Goal: Transaction & Acquisition: Purchase product/service

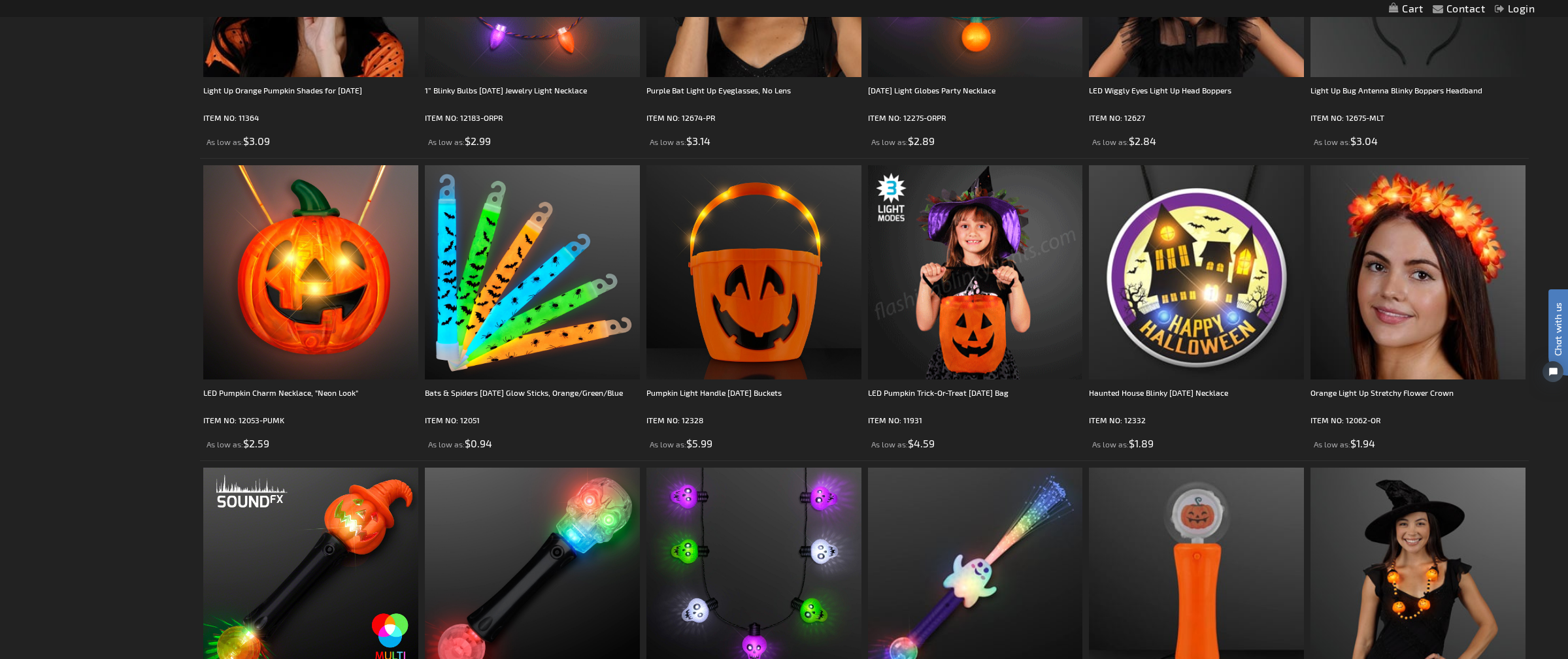
scroll to position [162, 0]
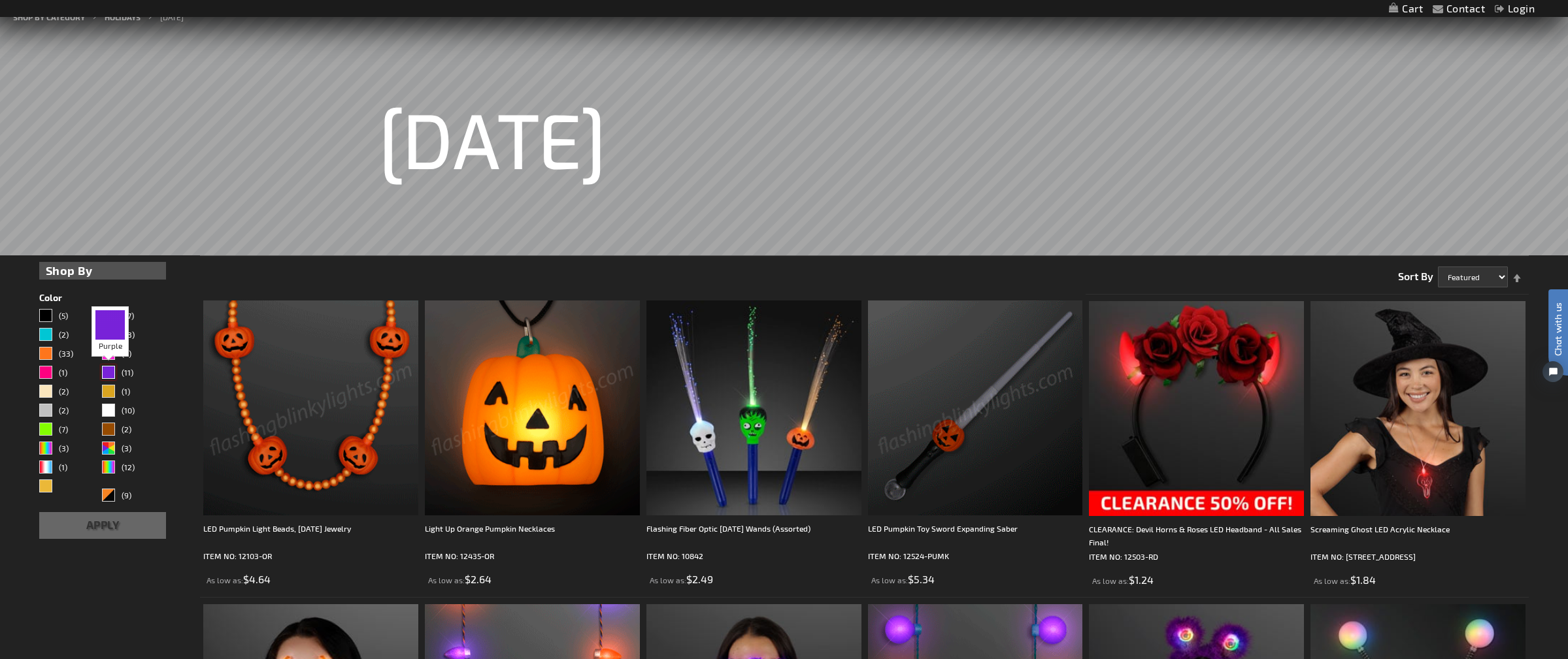
click at [111, 367] on div "Purple" at bounding box center [108, 372] width 13 height 13
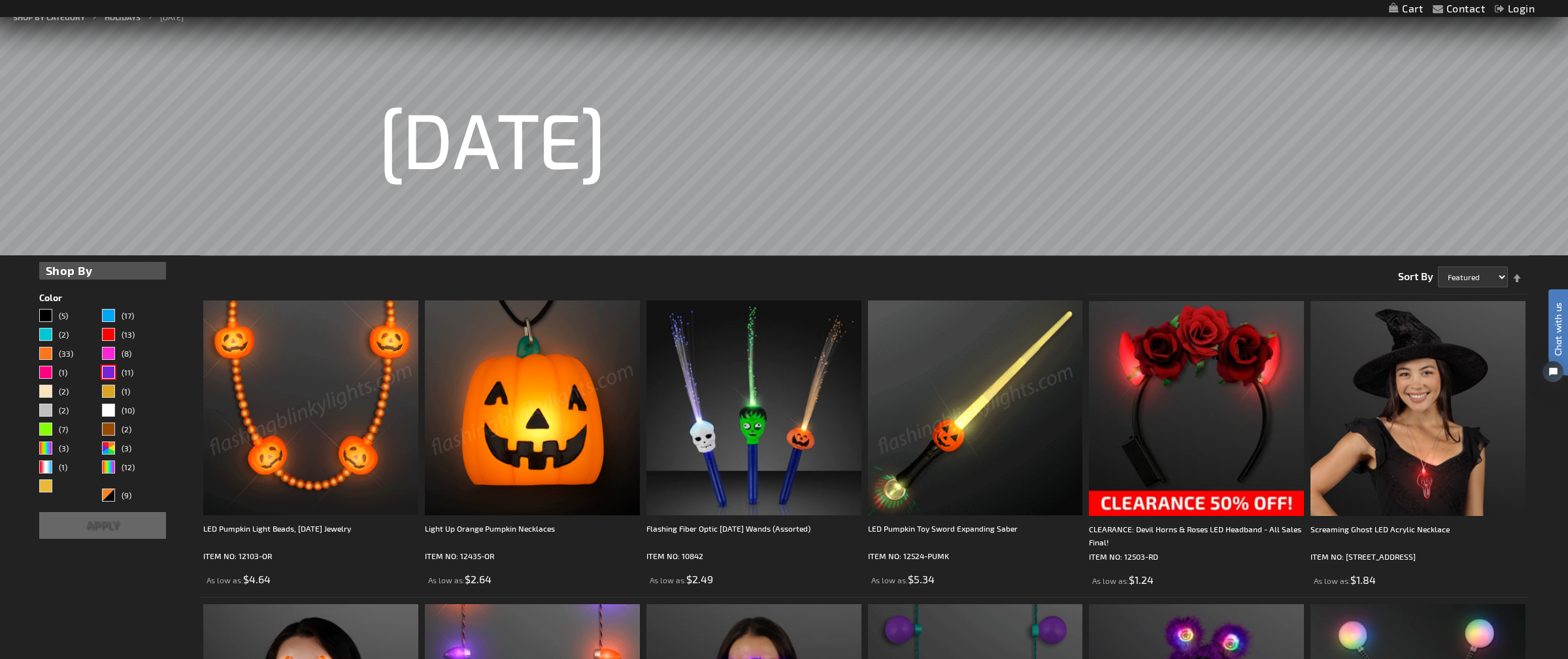
click at [103, 527] on button "Apply" at bounding box center [102, 526] width 127 height 27
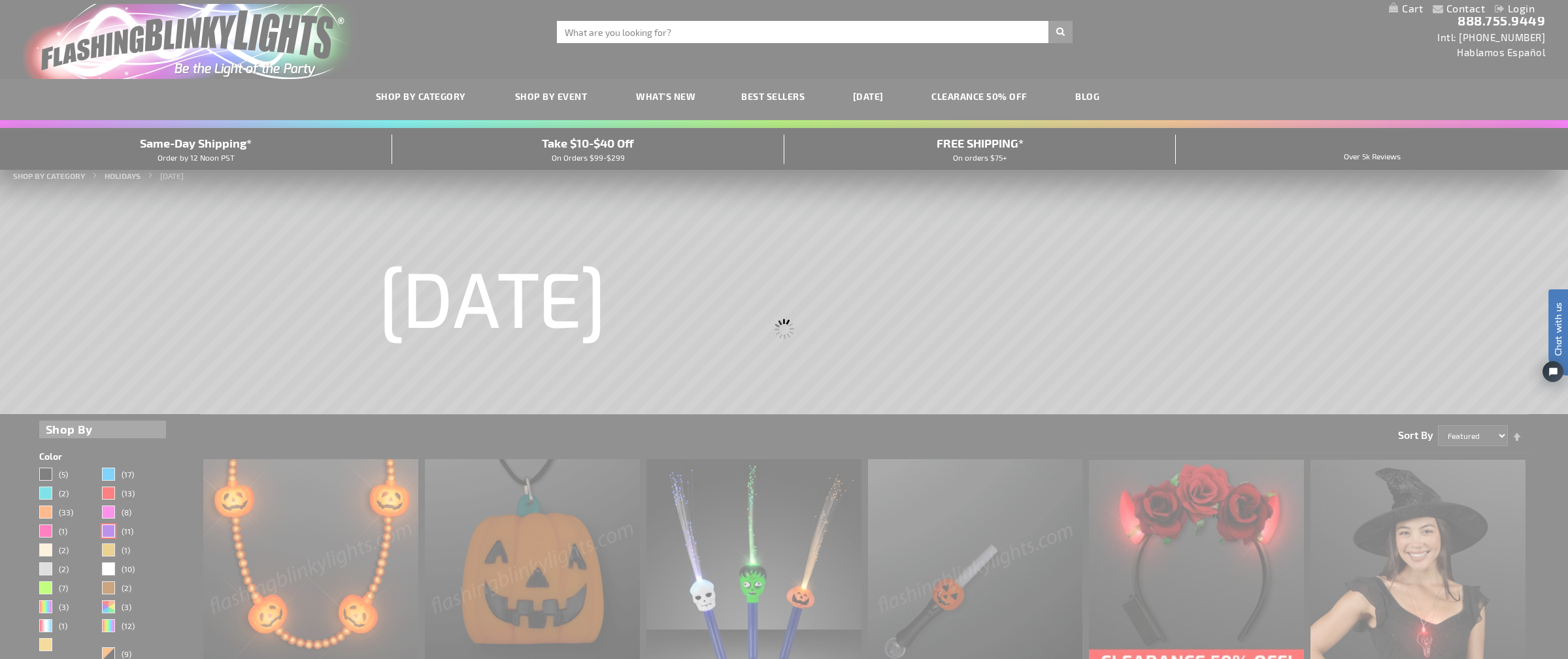
scroll to position [0, 0]
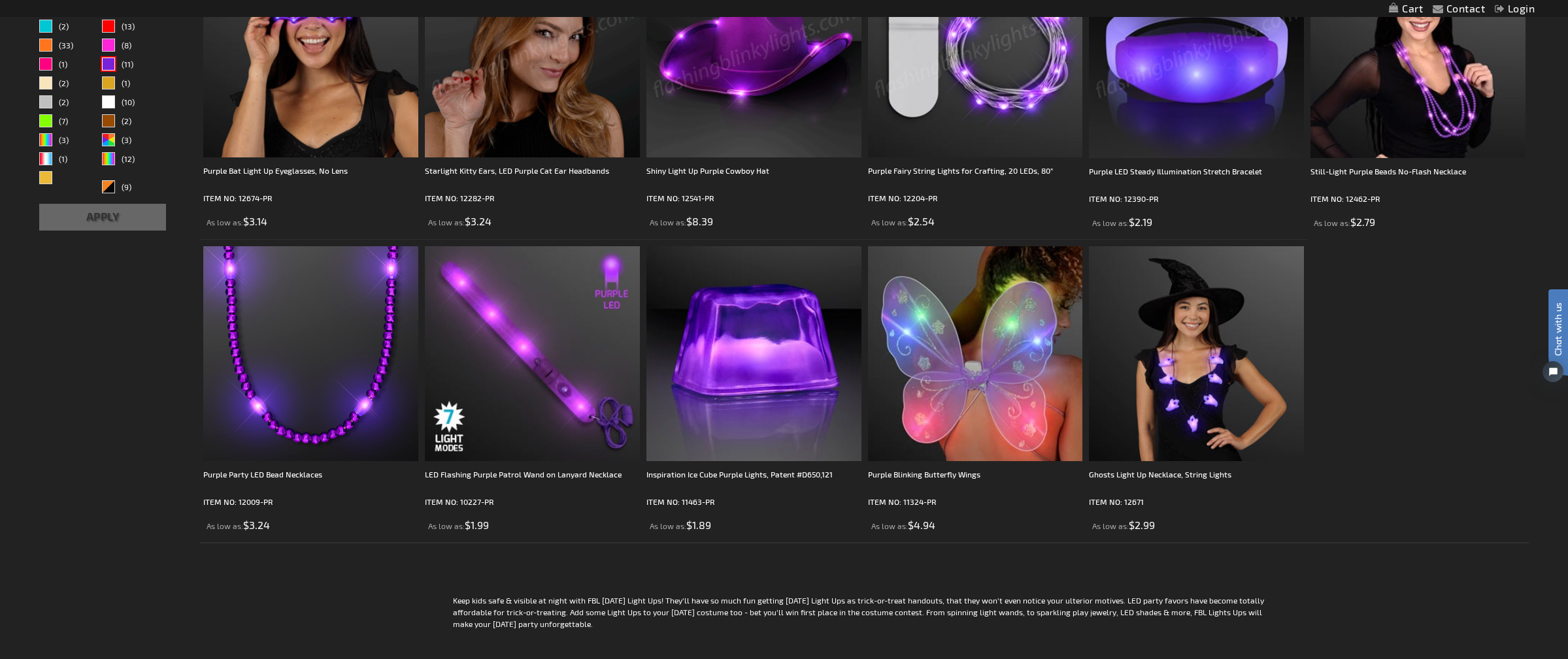
scroll to position [523, 0]
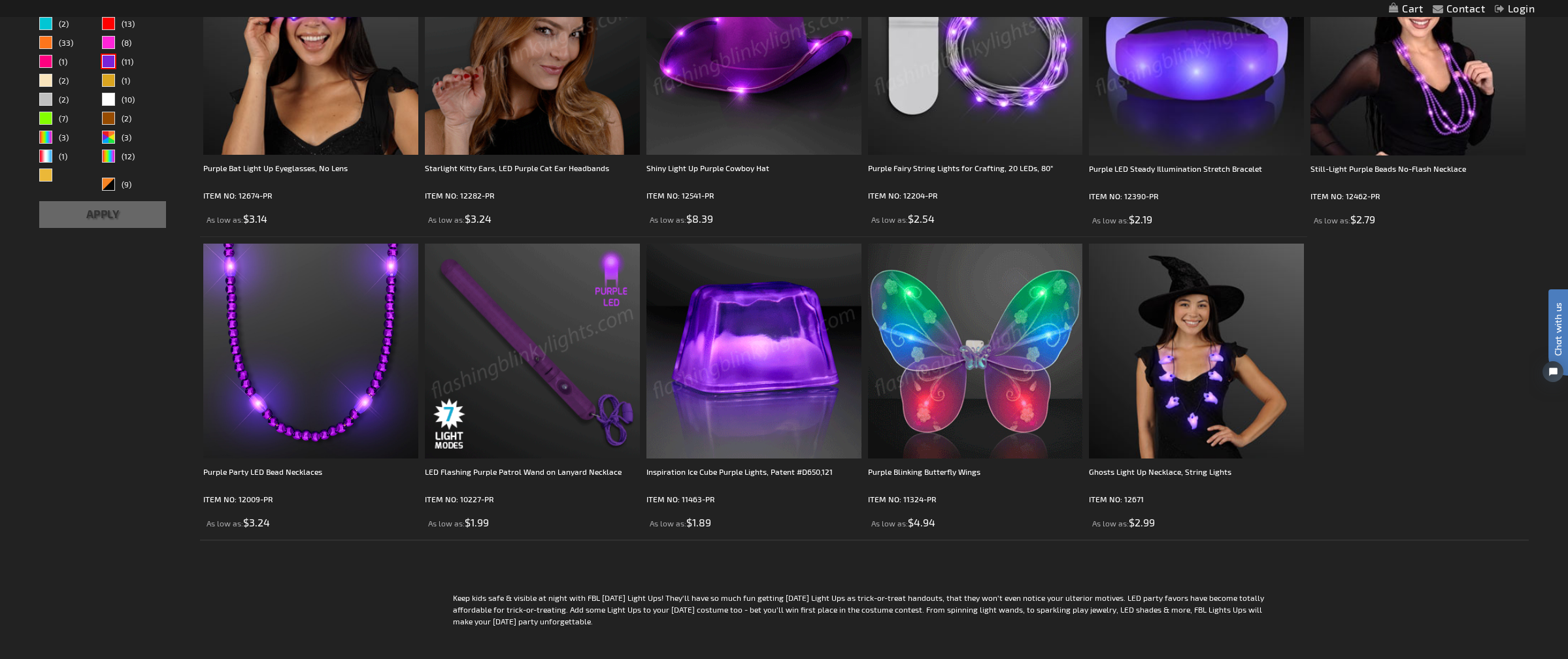
click at [549, 333] on img at bounding box center [531, 351] width 215 height 215
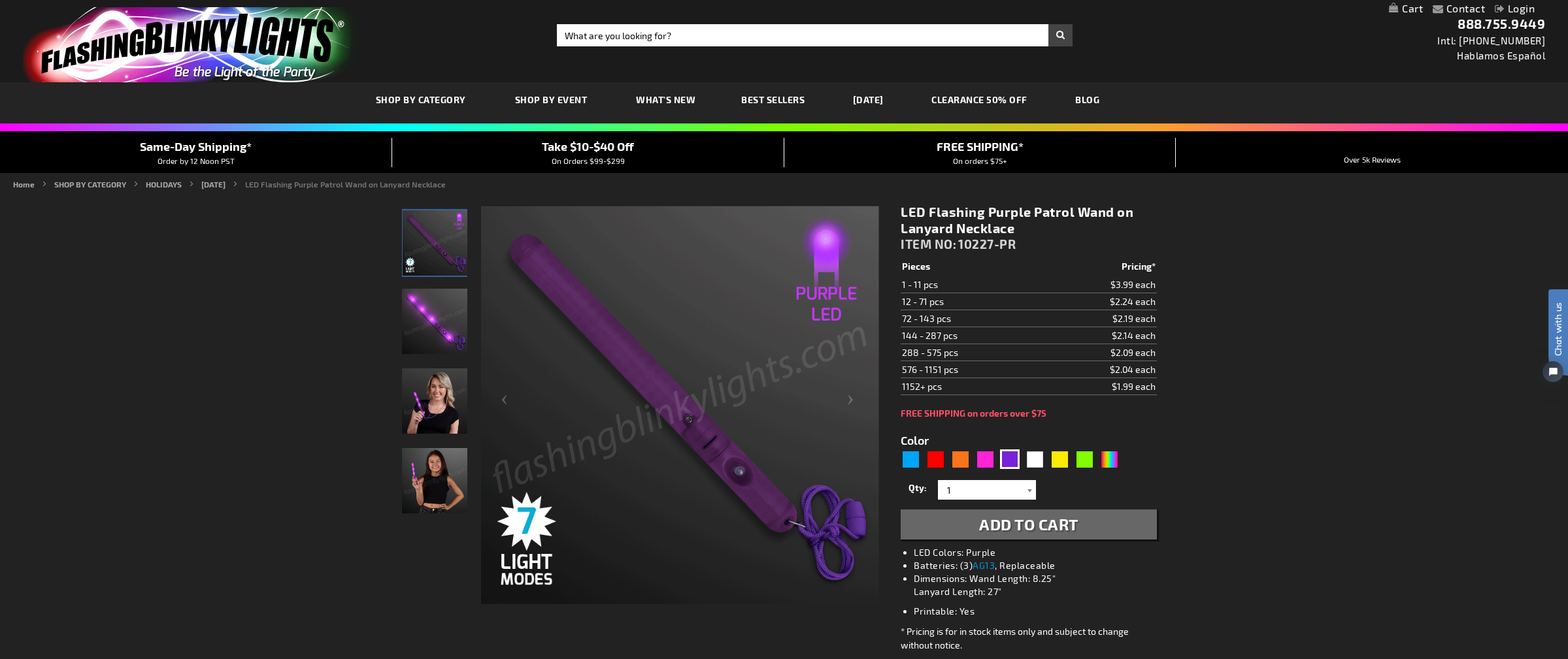
click at [1028, 488] on div at bounding box center [1029, 490] width 13 height 19
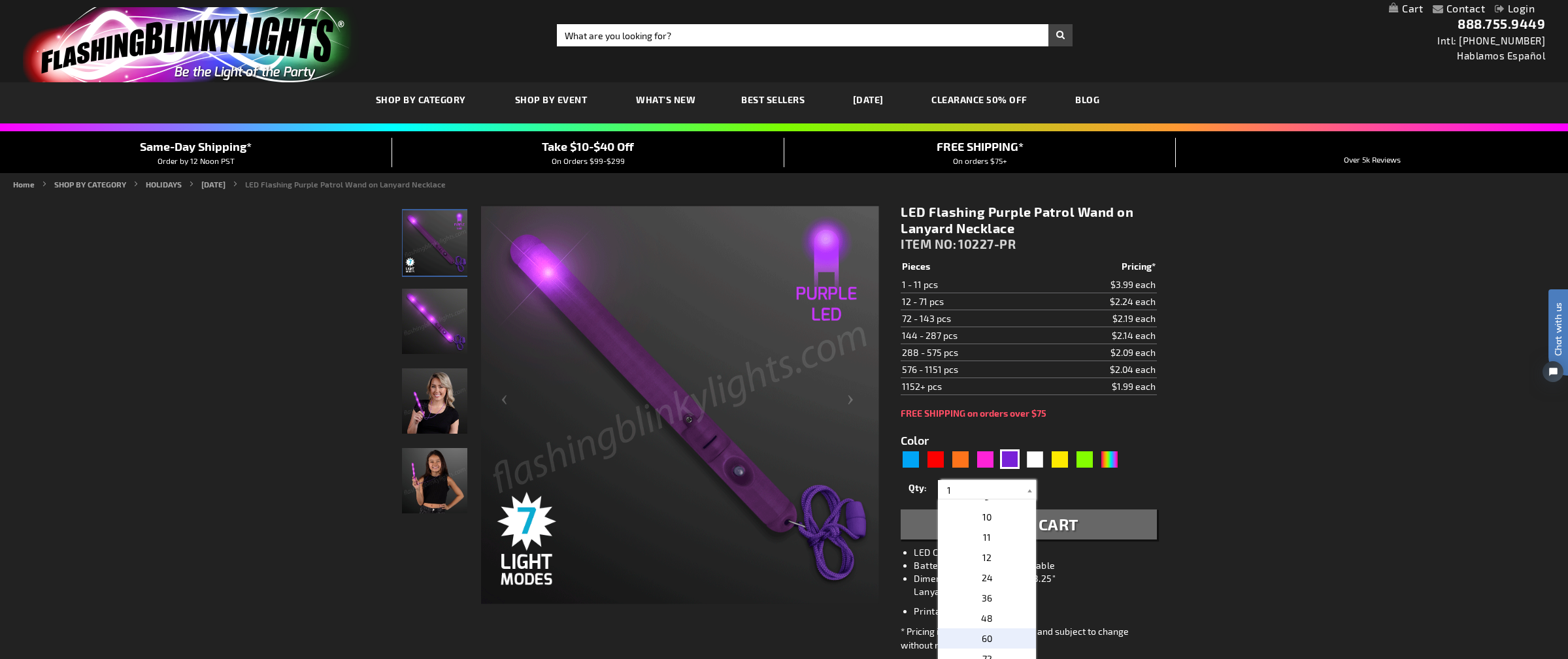
scroll to position [174, 0]
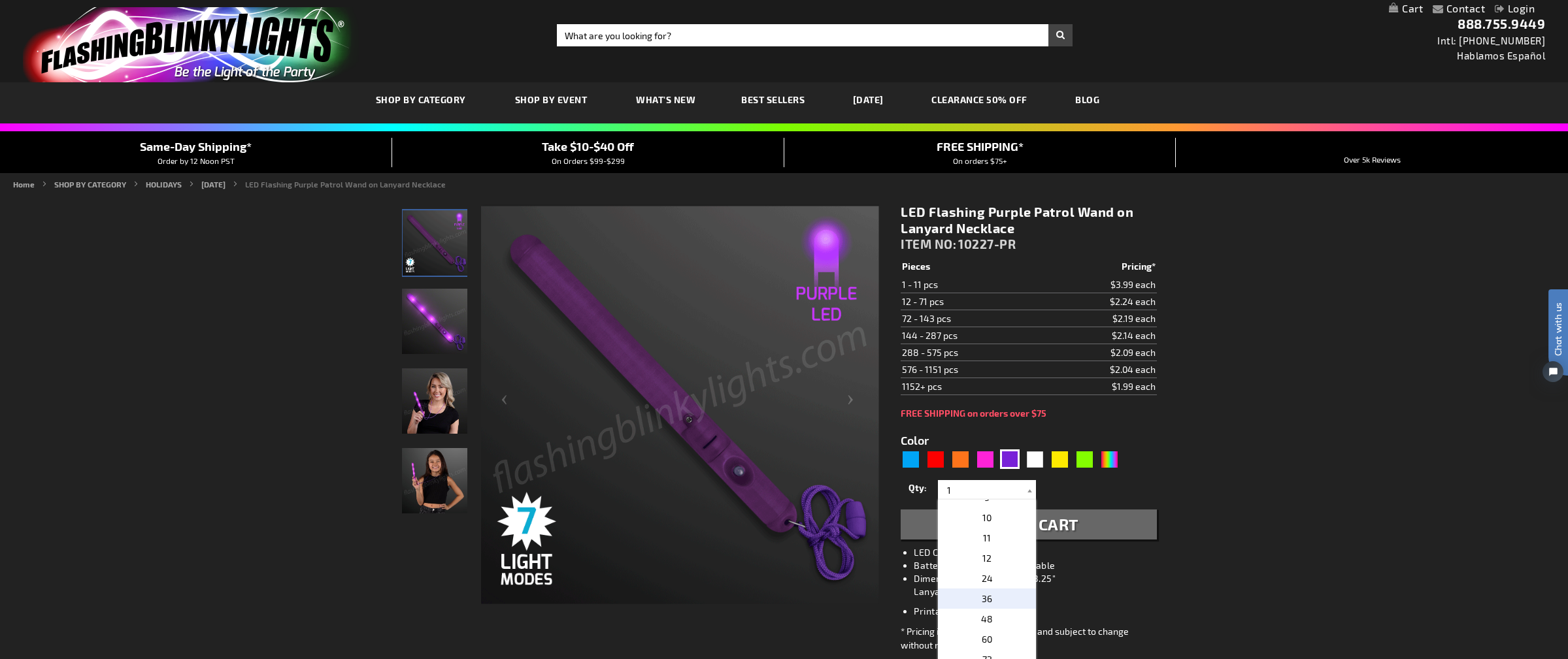
click at [991, 599] on p "36" at bounding box center [987, 599] width 98 height 20
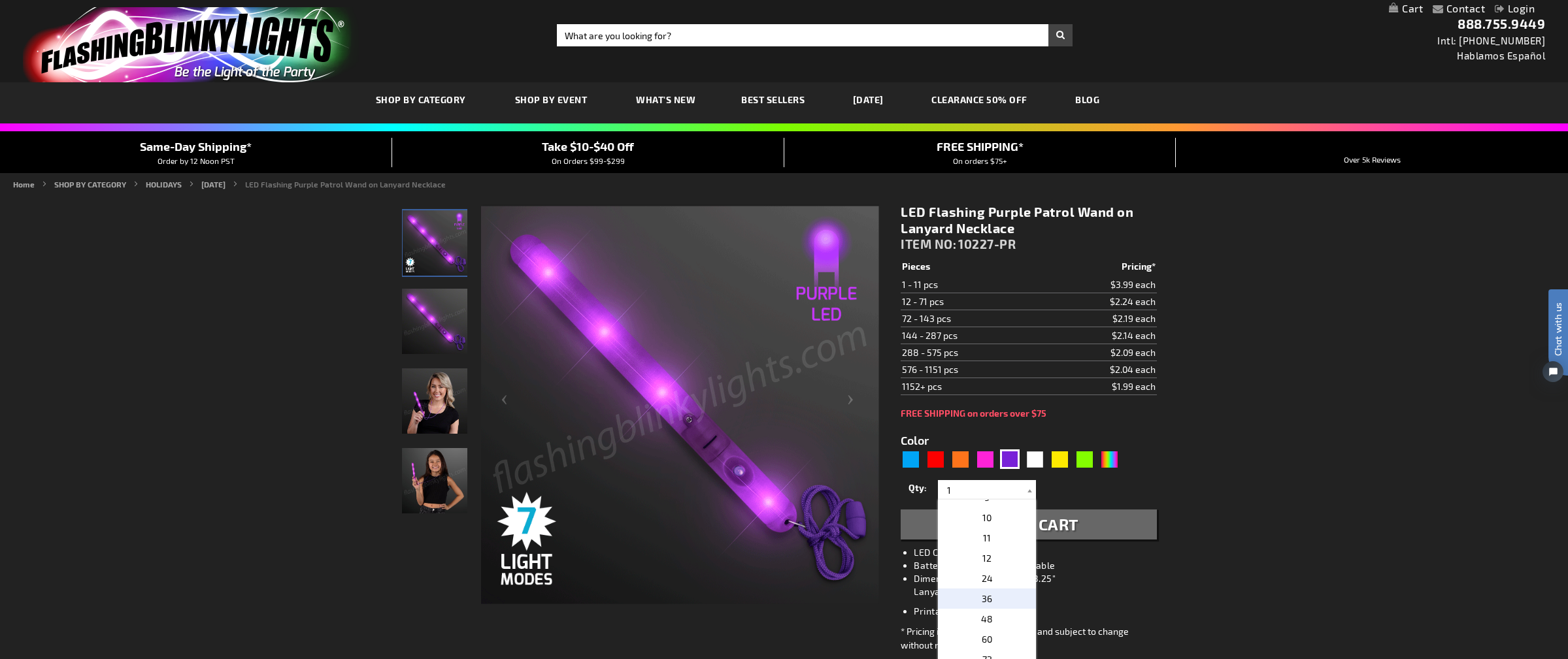
type input "36"
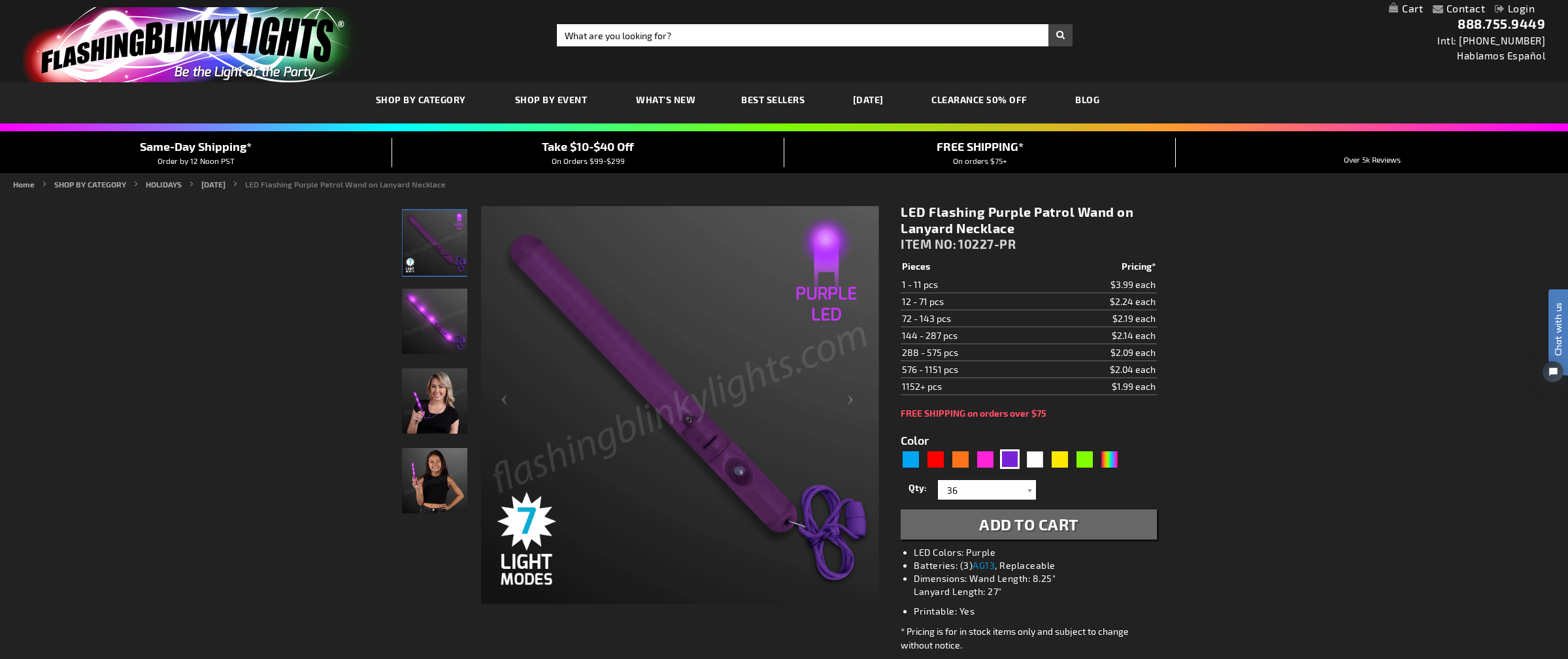
click at [1009, 525] on span "Add to Cart" at bounding box center [1028, 524] width 99 height 19
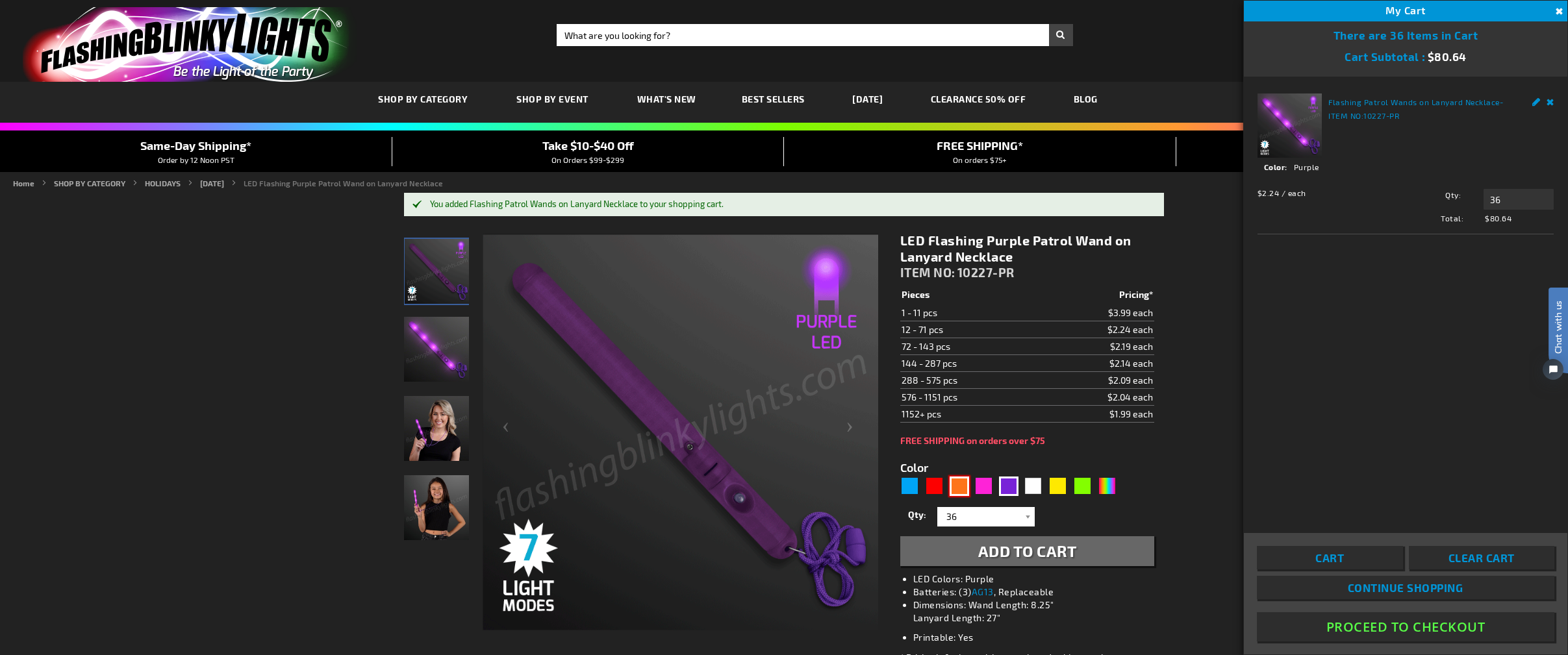
click at [960, 487] on div "Orange" at bounding box center [959, 486] width 19 height 19
type input "5637"
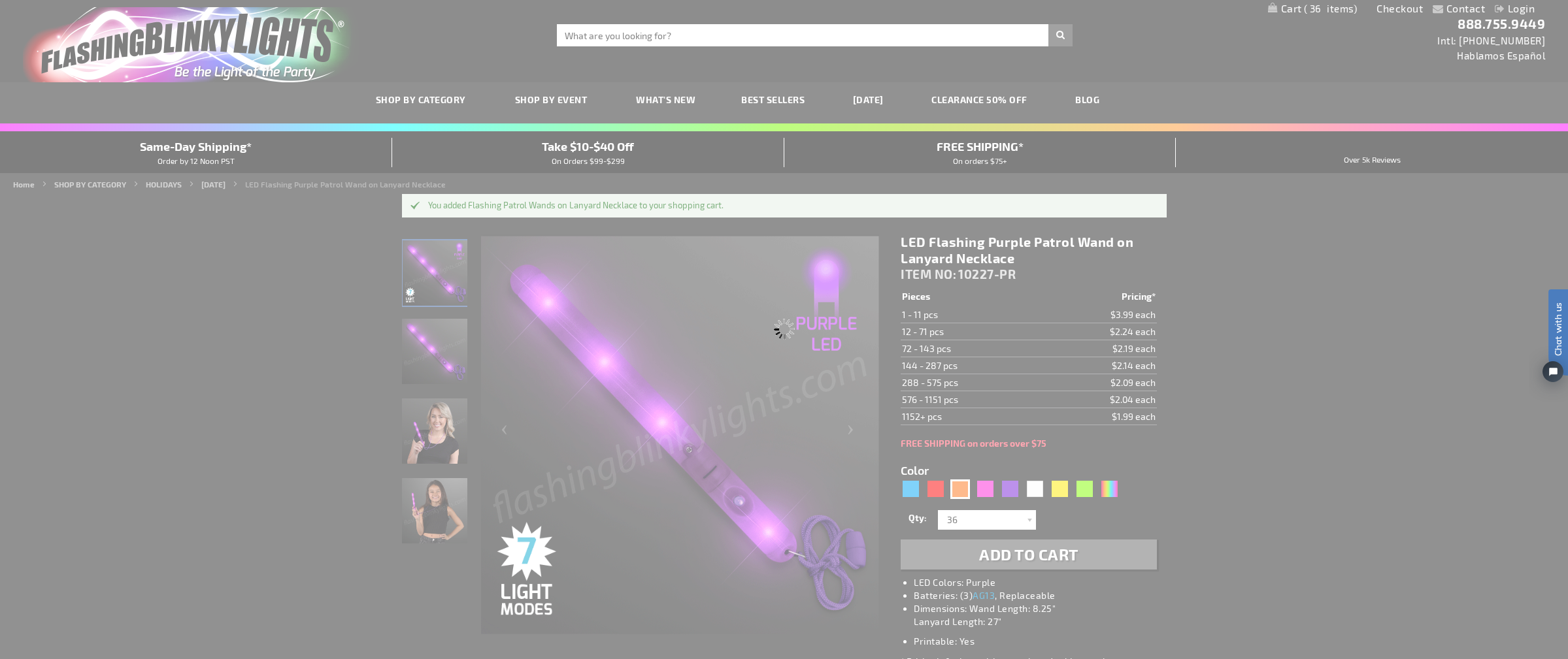
type input "10227-OR"
type input "Customize - Flashing Orange Lights Patrol Wand on Breakaway Lanyard - ITEM NO: …"
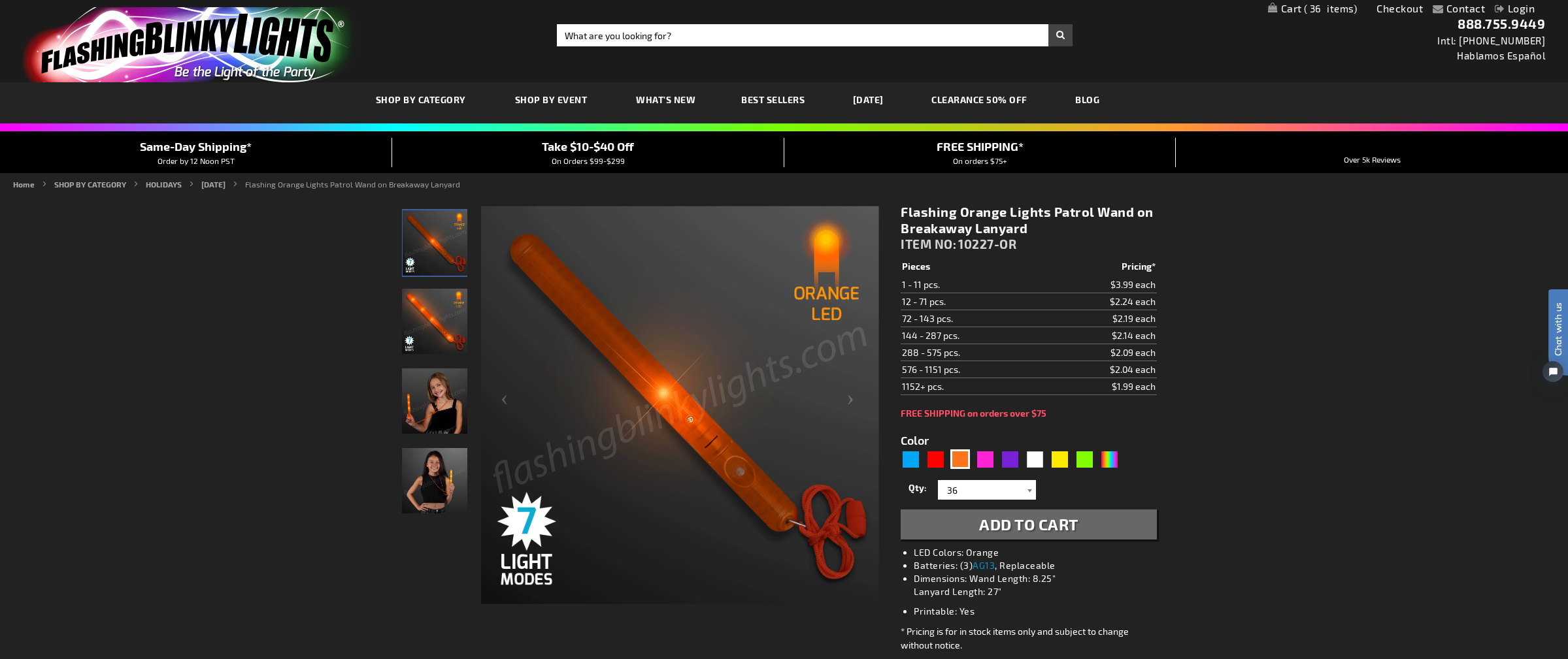
click at [1032, 488] on div at bounding box center [1029, 490] width 13 height 19
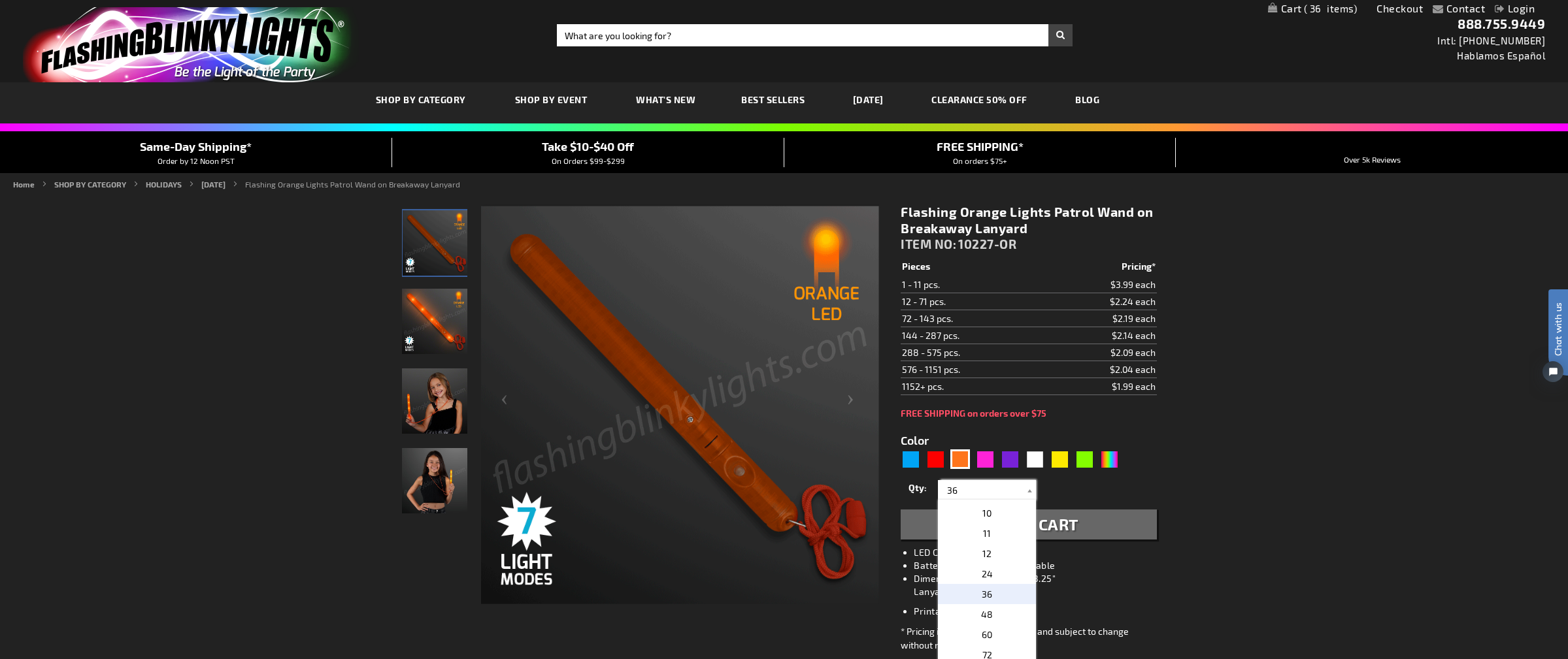
scroll to position [174, 0]
click at [993, 635] on p "60" at bounding box center [987, 639] width 98 height 20
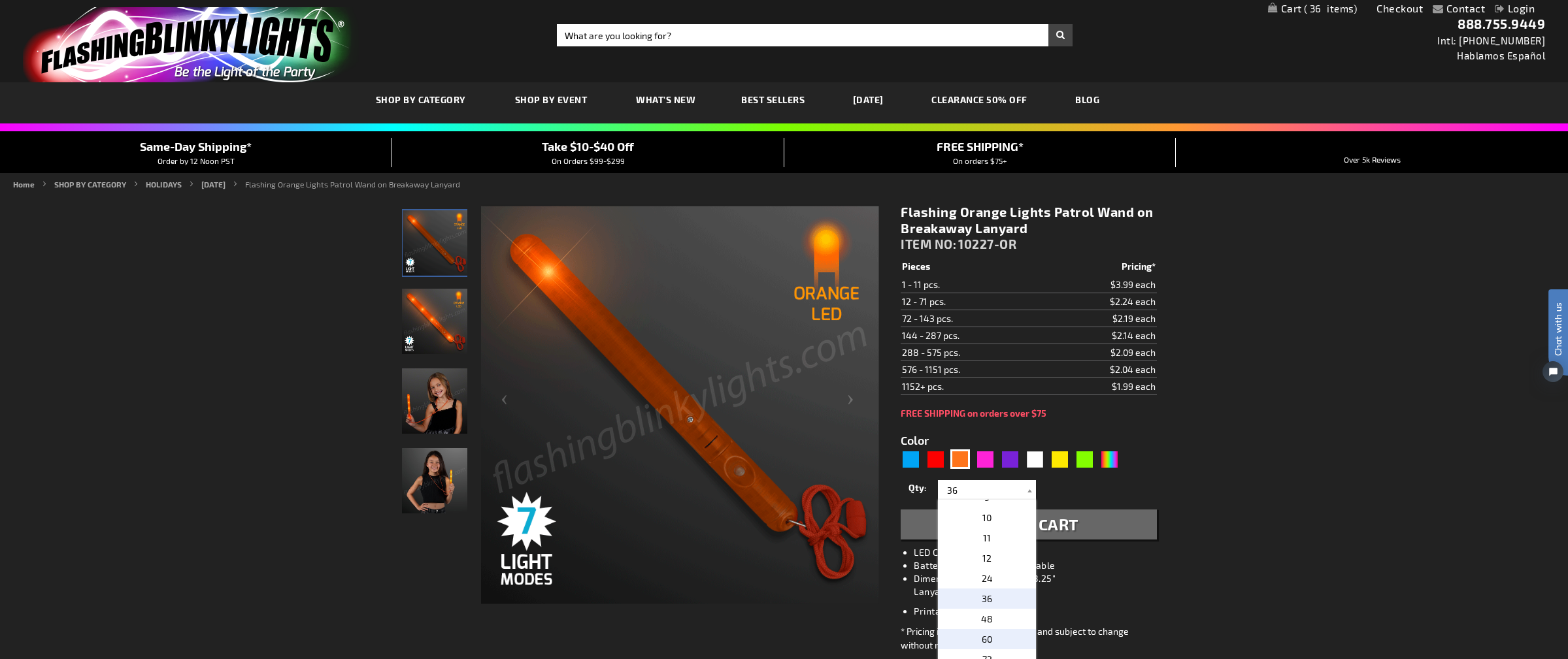
type input "60"
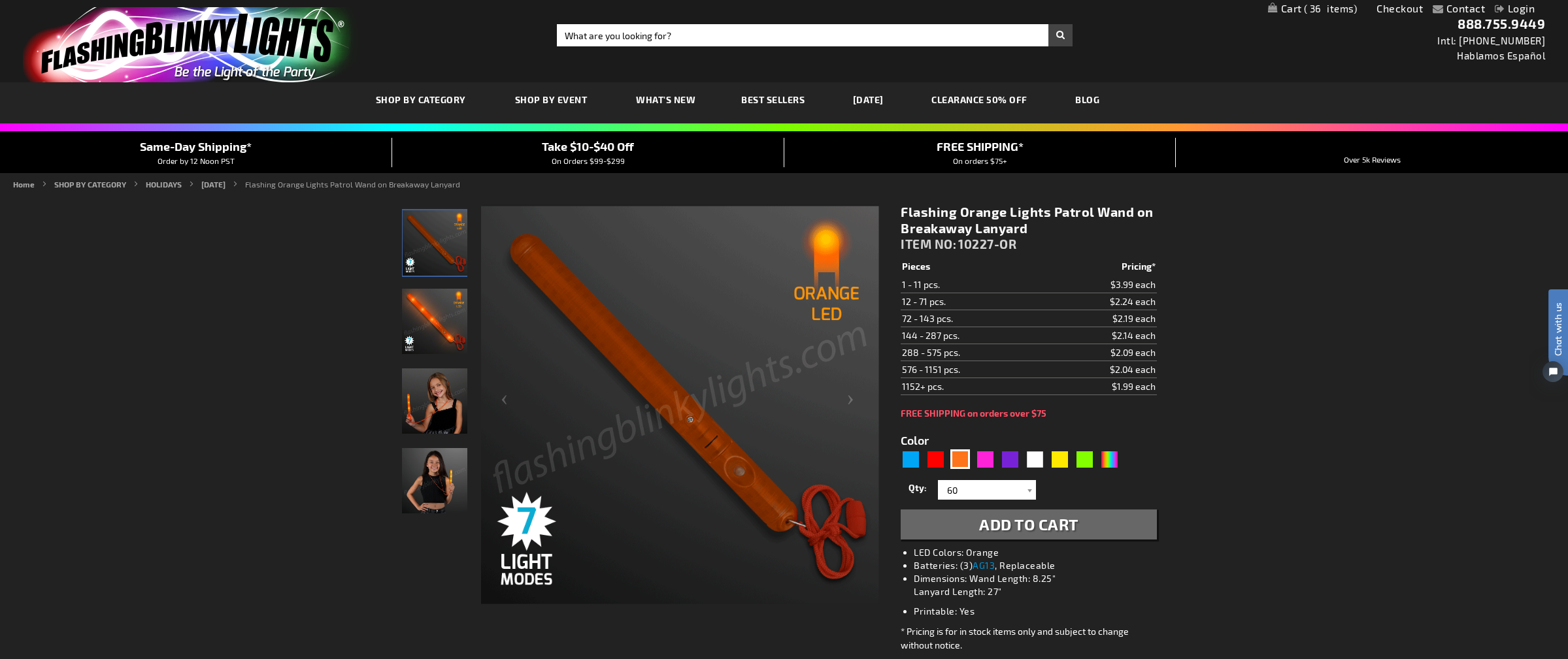
click at [1002, 524] on span "Add to Cart" at bounding box center [1028, 524] width 99 height 19
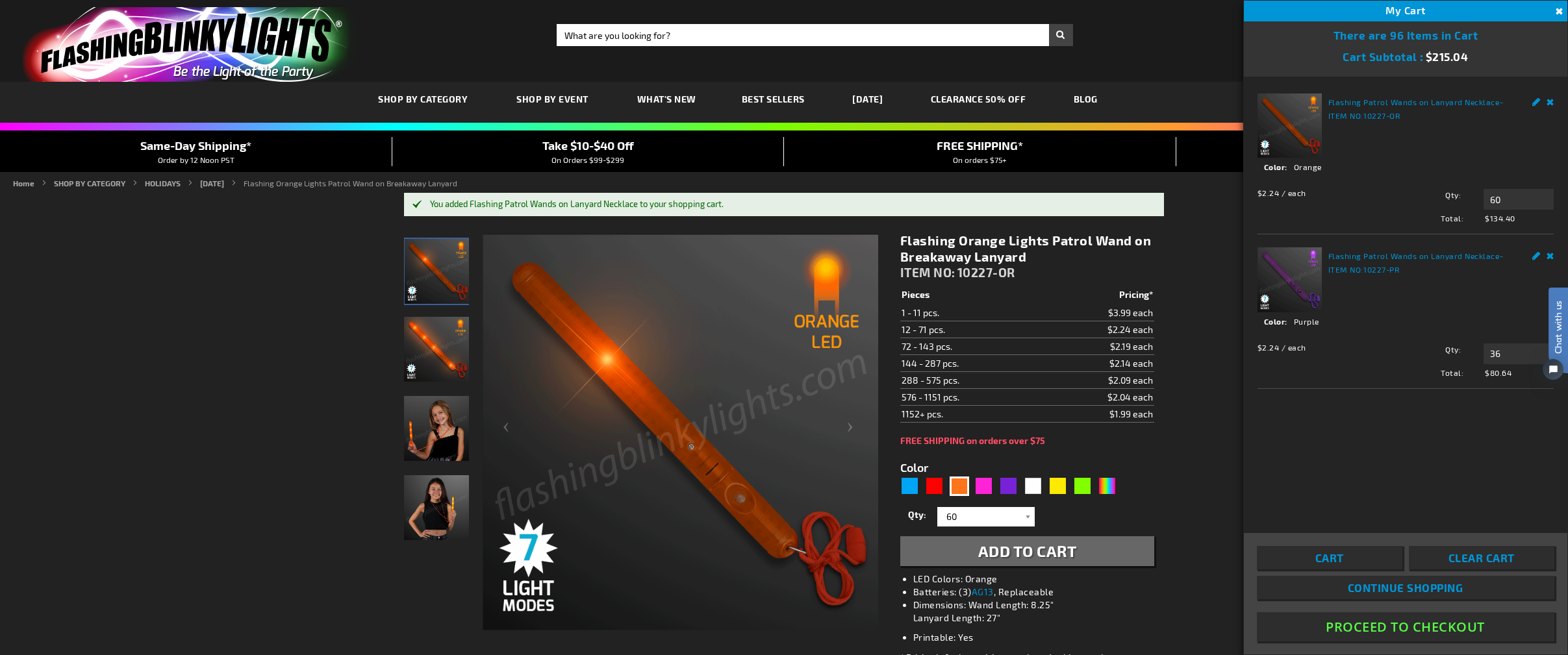
click at [626, 148] on span "Take $10-$40 Off" at bounding box center [588, 145] width 92 height 14
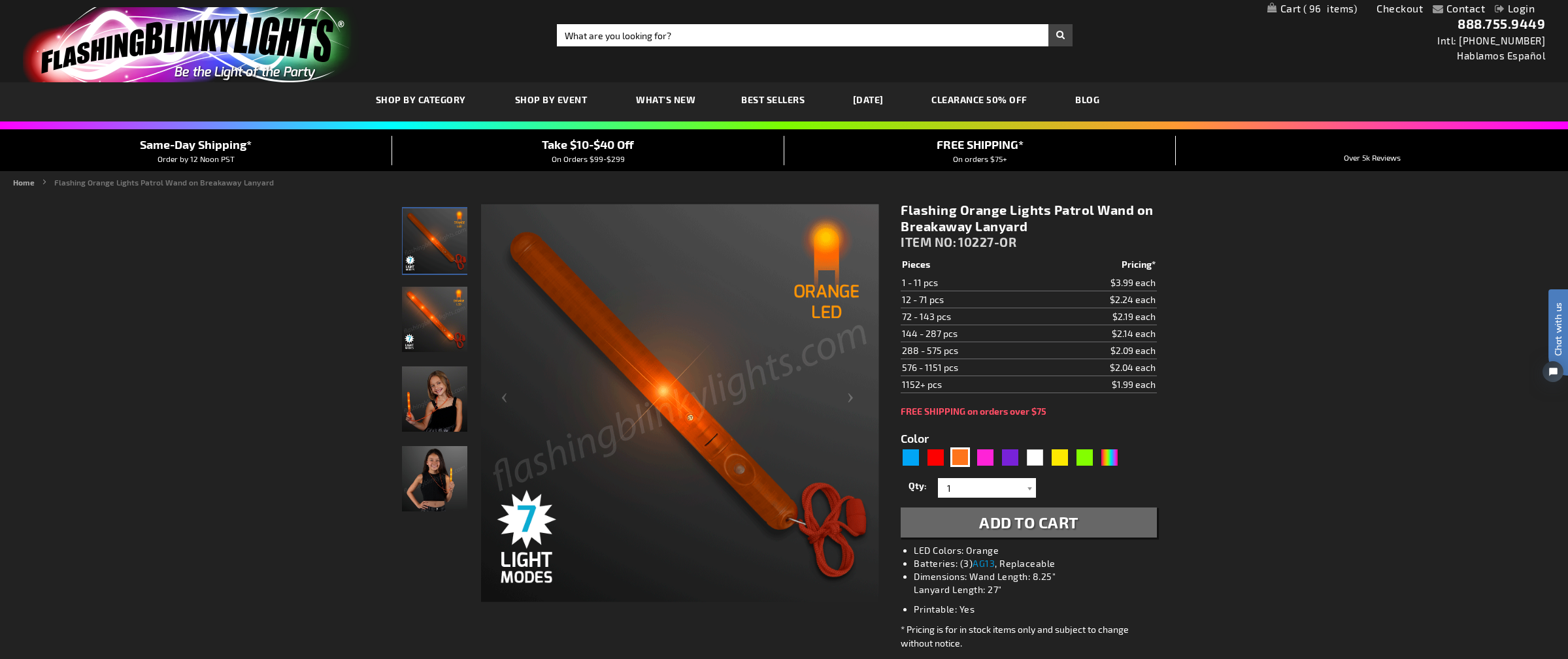
click at [1294, 10] on link "My Cart 96 96 items" at bounding box center [1312, 9] width 90 height 12
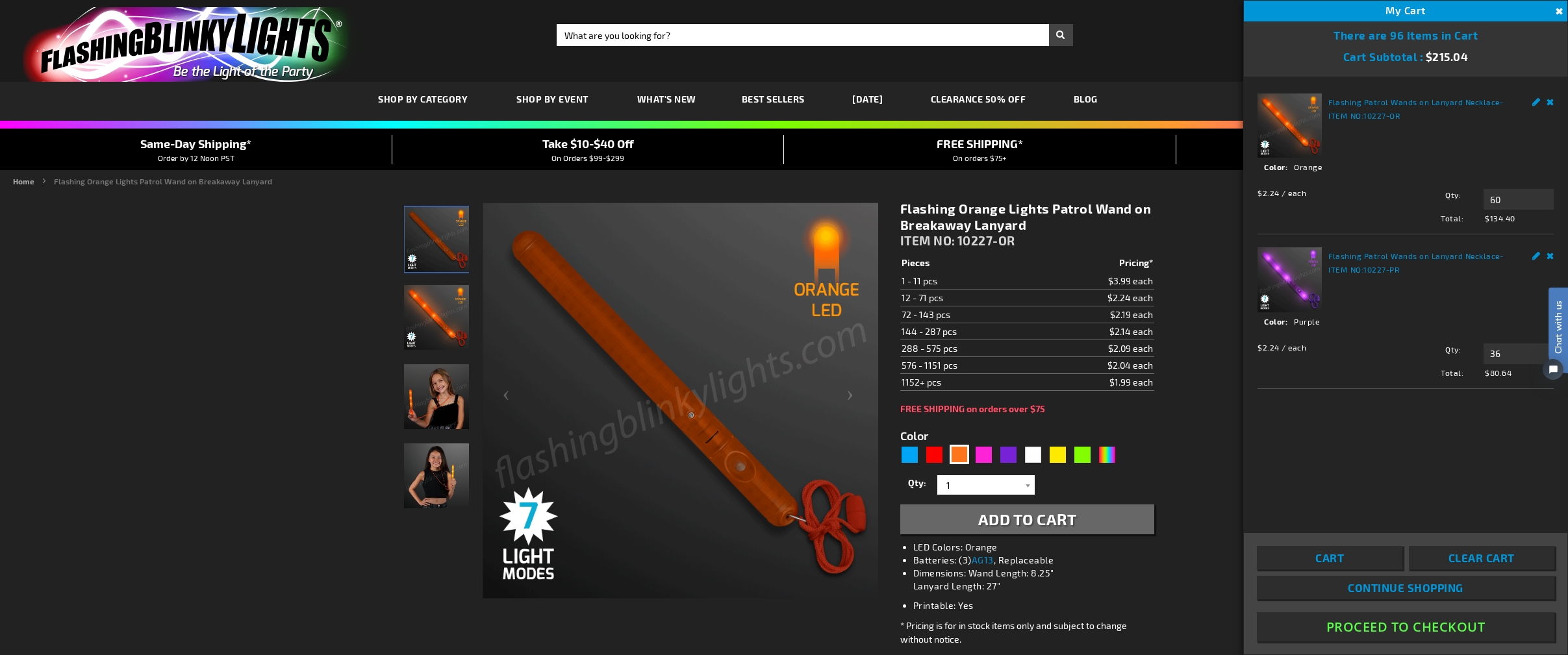
click at [1429, 585] on span "Continue Shopping" at bounding box center [1405, 587] width 115 height 13
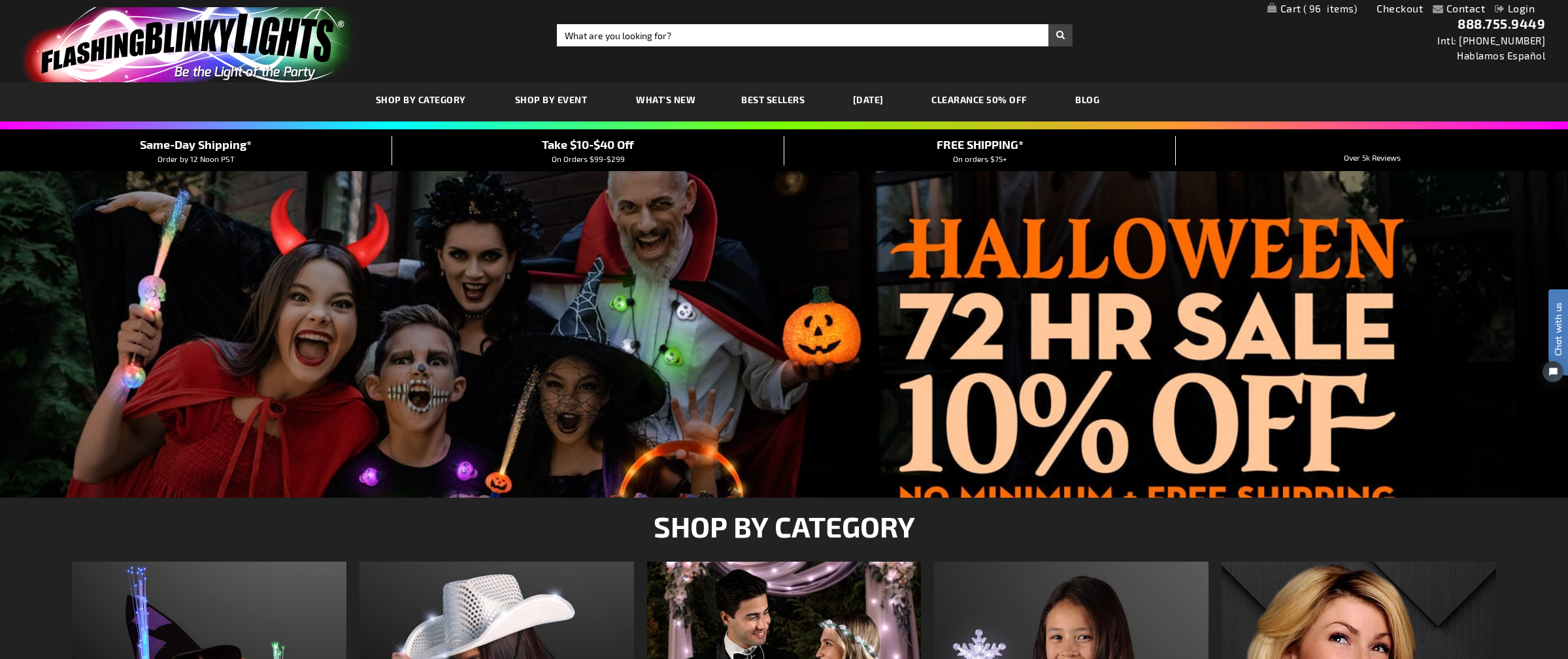
click at [1330, 12] on span "96" at bounding box center [1330, 8] width 54 height 12
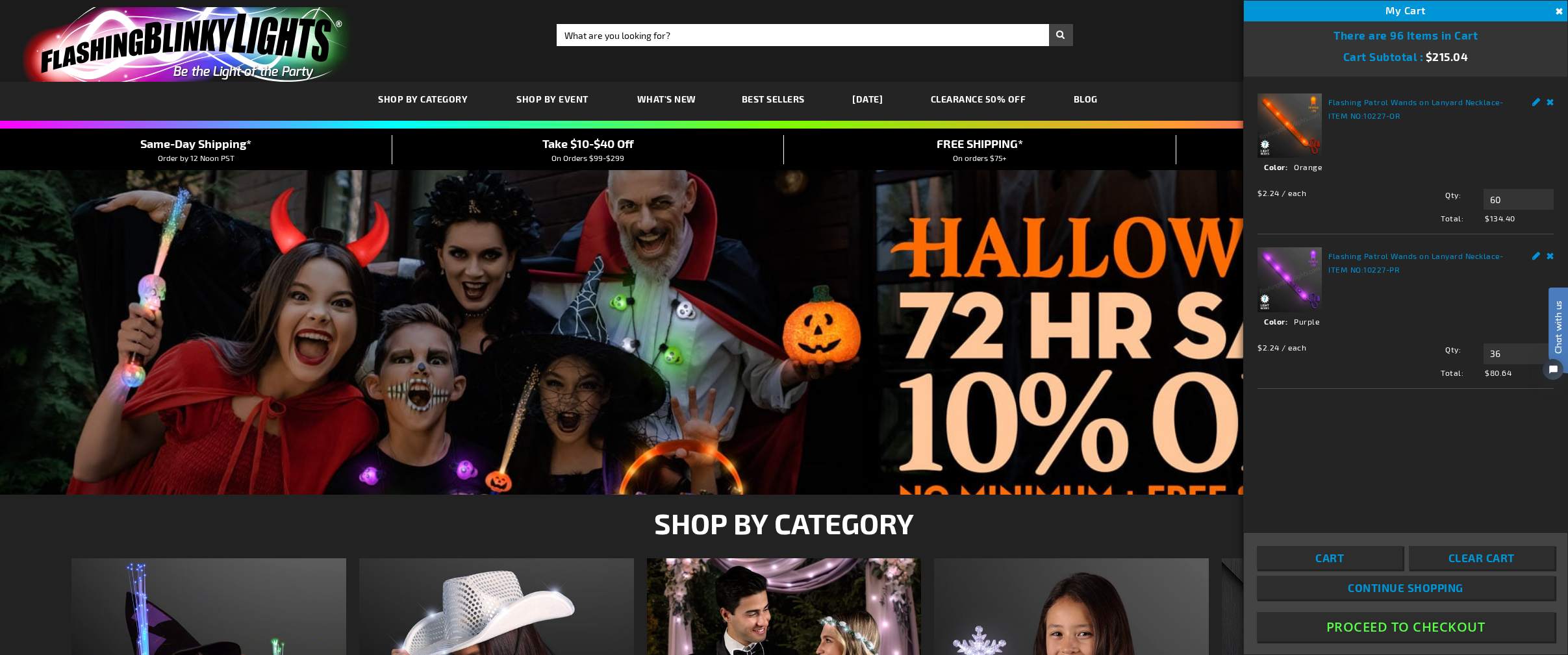
click at [1408, 626] on button "Proceed To Checkout" at bounding box center [1405, 627] width 298 height 29
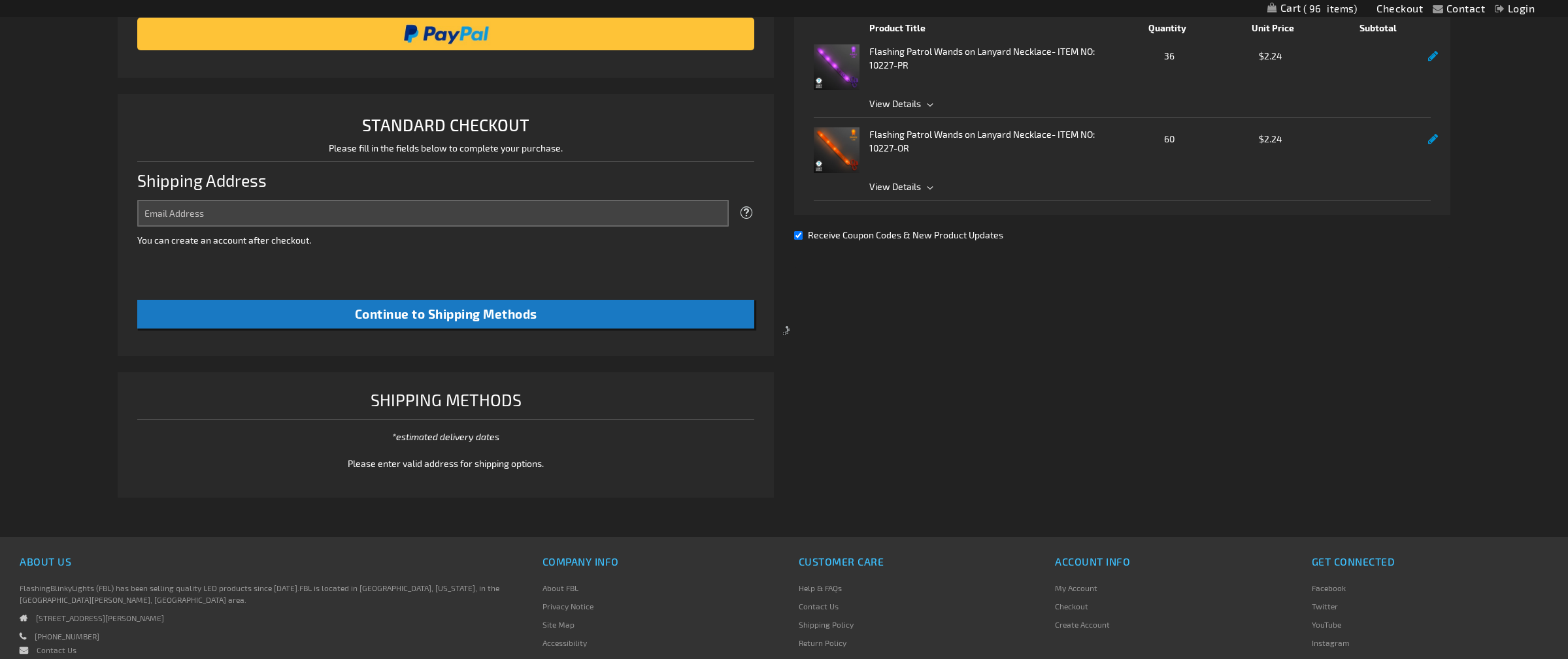
scroll to position [284, 0]
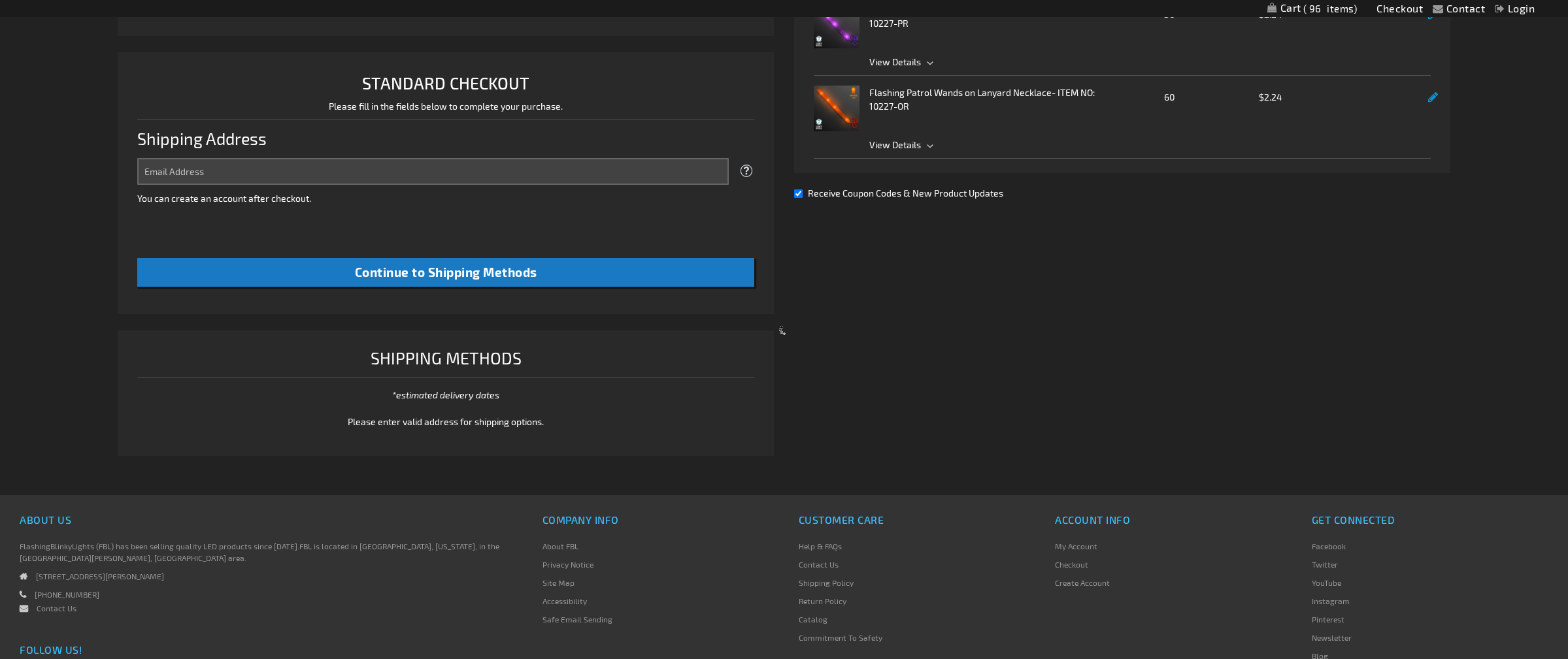
select select "US"
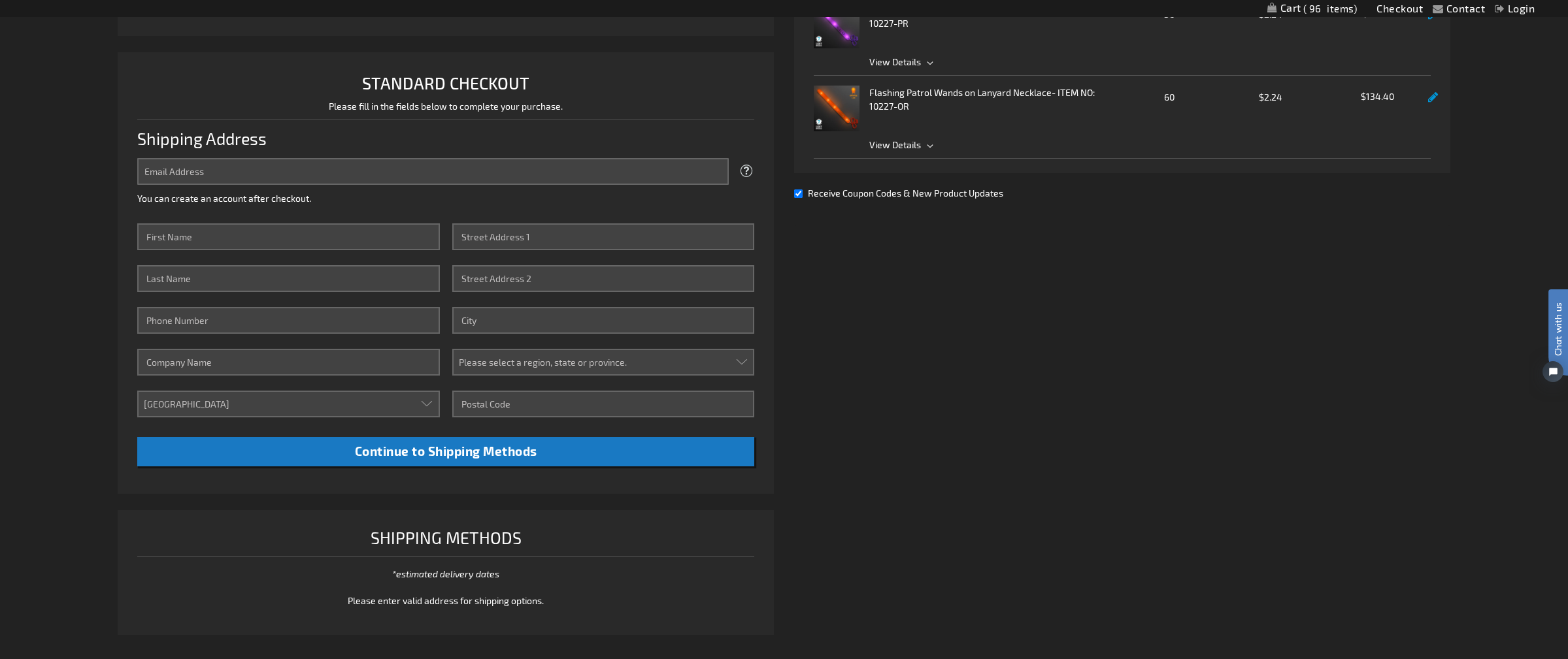
scroll to position [0, 0]
click at [295, 173] on input "Email Address" at bounding box center [434, 172] width 592 height 27
type input "[PERSON_NAME][EMAIL_ADDRESS][PERSON_NAME][DOMAIN_NAME]"
click at [267, 226] on input "First Name" at bounding box center [289, 237] width 303 height 27
type input "TIERRE"
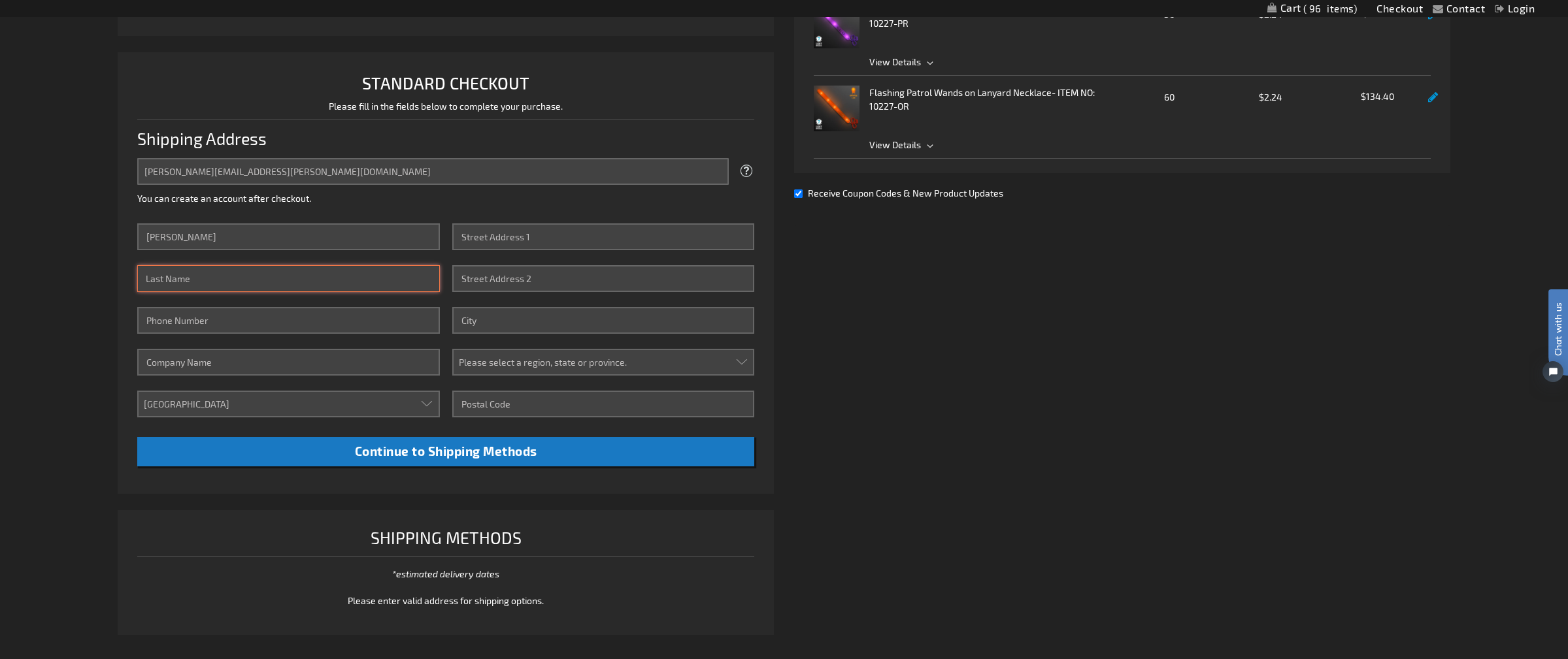
type input "NEAL"
type input "5862757539"
type input "Tierre Neal"
type input "19817 Isle of Glass Street"
type input "Pflugerville"
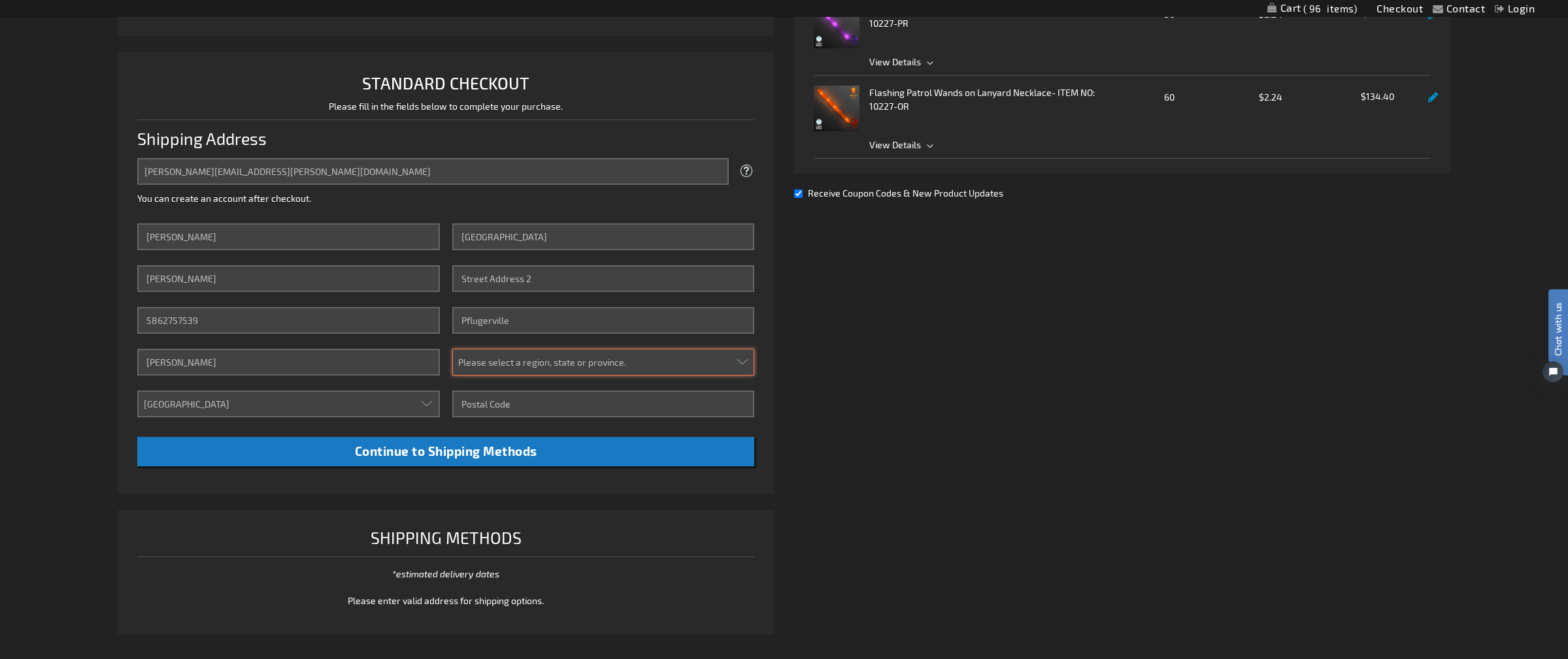
select select "57"
type input "78660"
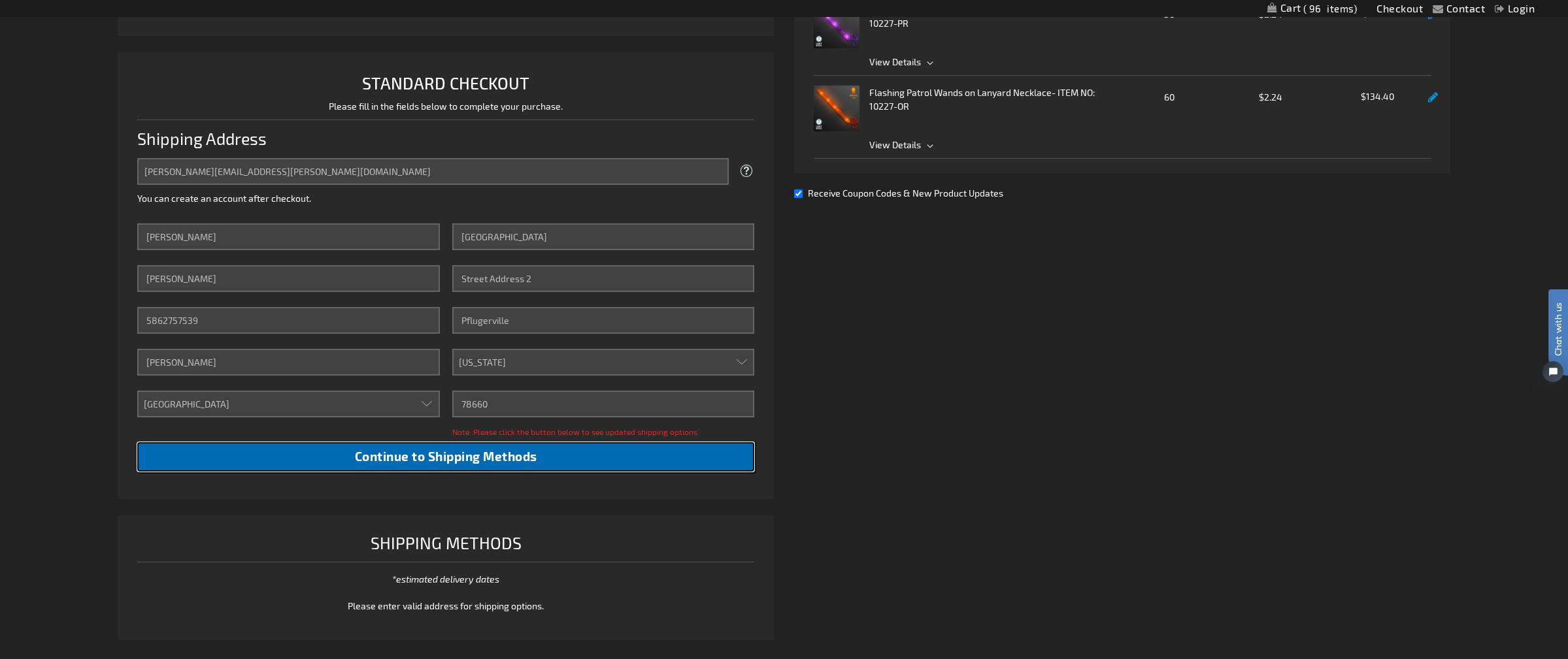
click at [456, 455] on span "Continue to Shipping Methods" at bounding box center [446, 456] width 182 height 15
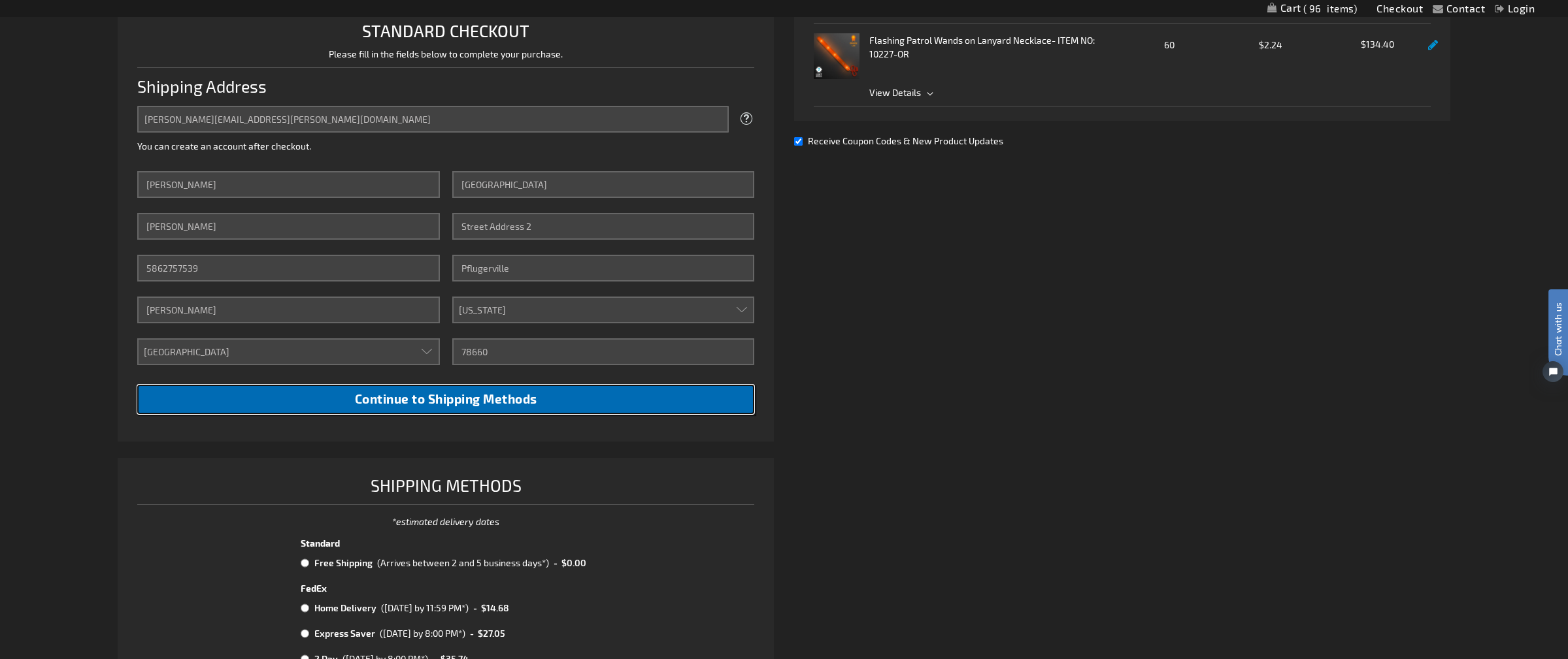
scroll to position [633, 0]
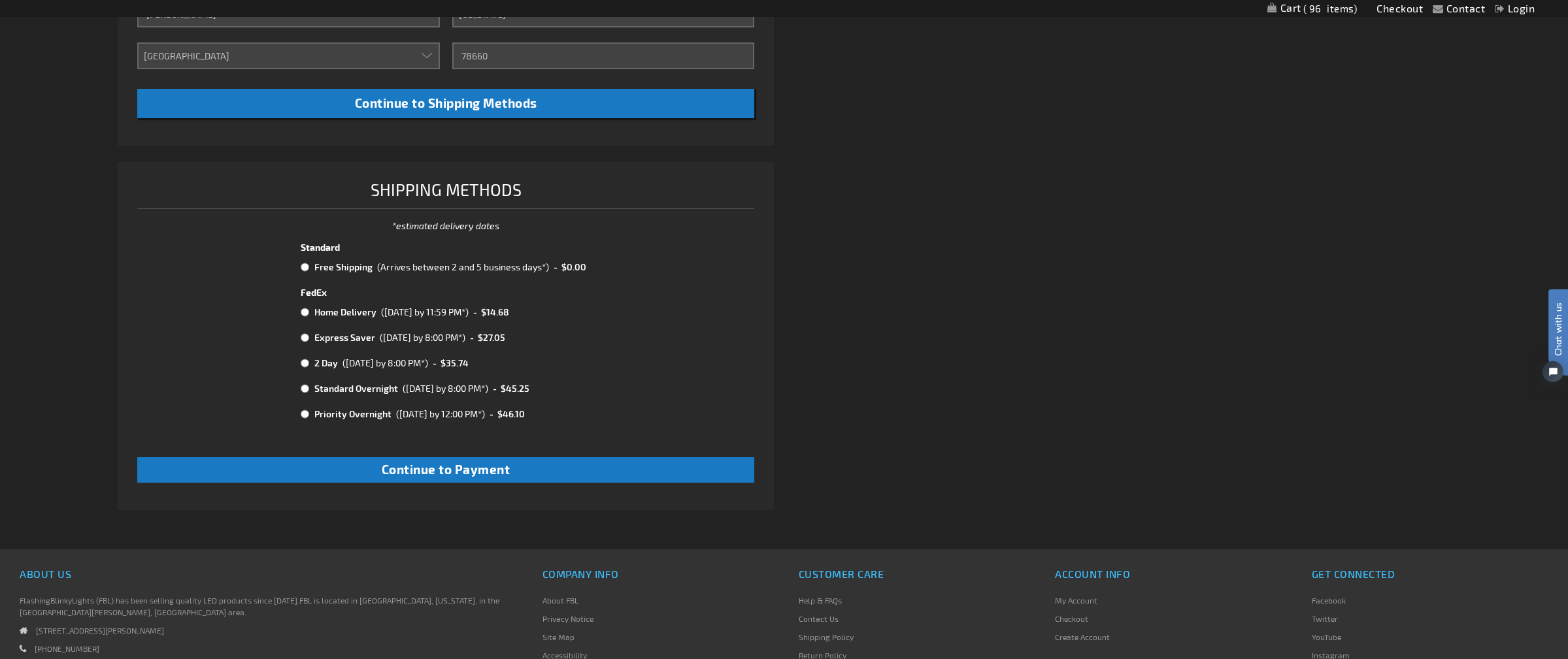
click at [302, 269] on input "radio" at bounding box center [305, 267] width 8 height 10
radio input "true"
click at [460, 476] on span "Continue to Payment" at bounding box center [445, 469] width 129 height 15
checkbox input "true"
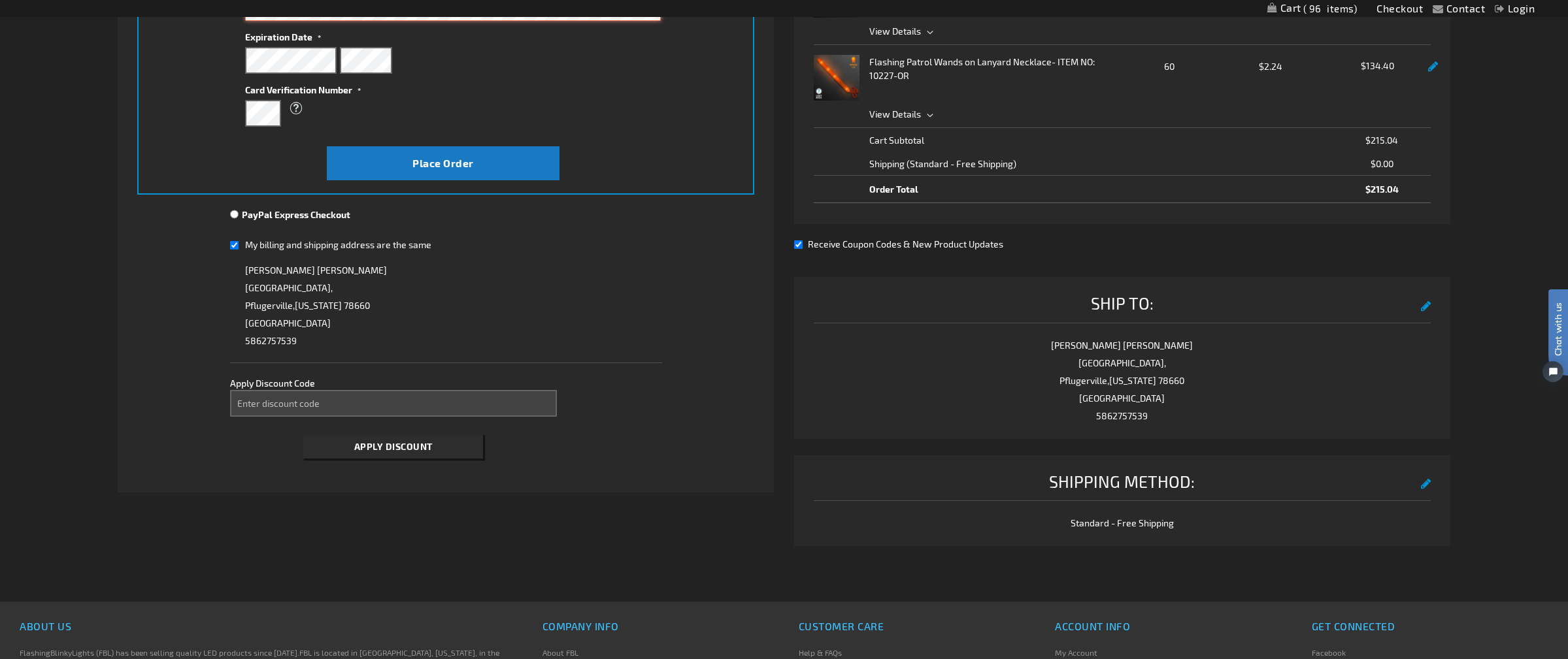
scroll to position [348, 0]
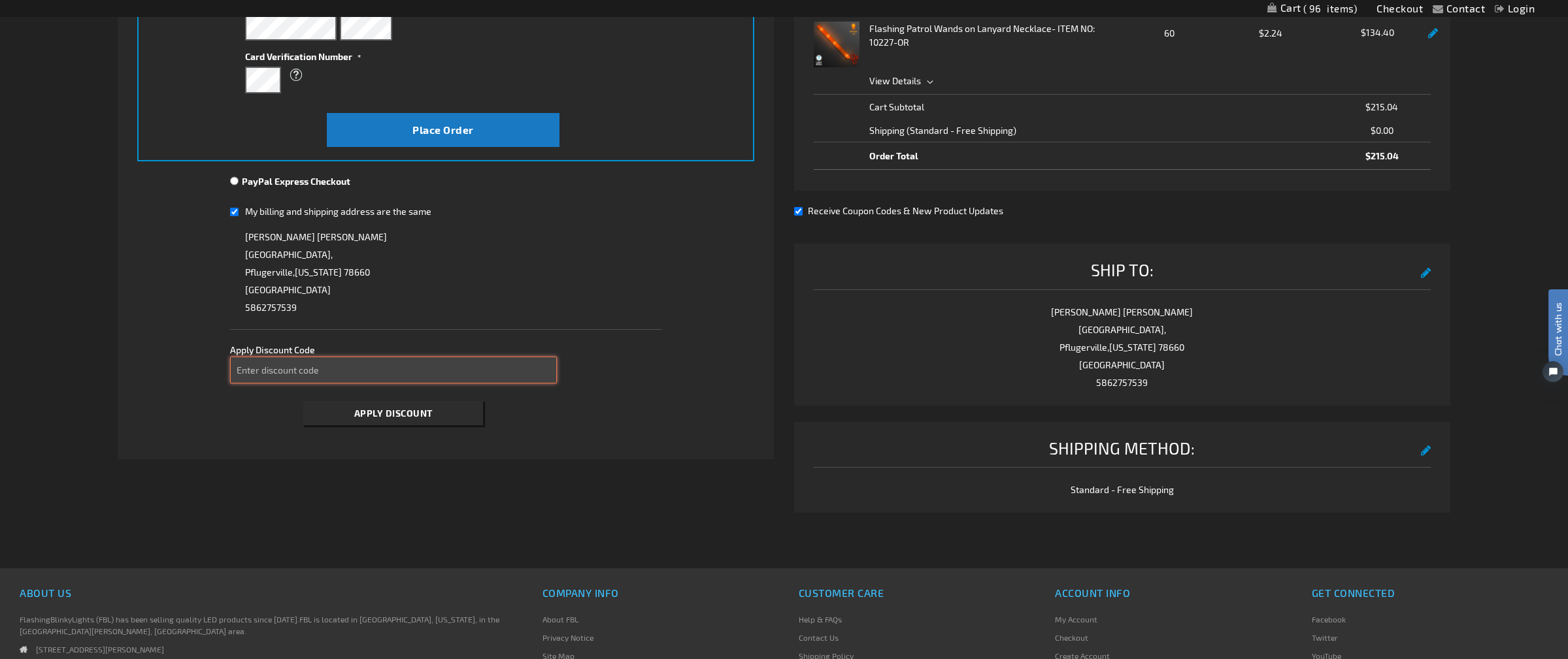
click at [458, 375] on input "Enter discount code" at bounding box center [393, 370] width 327 height 27
type input "TAKE20"
click at [403, 419] on button "Apply Discount" at bounding box center [393, 413] width 180 height 24
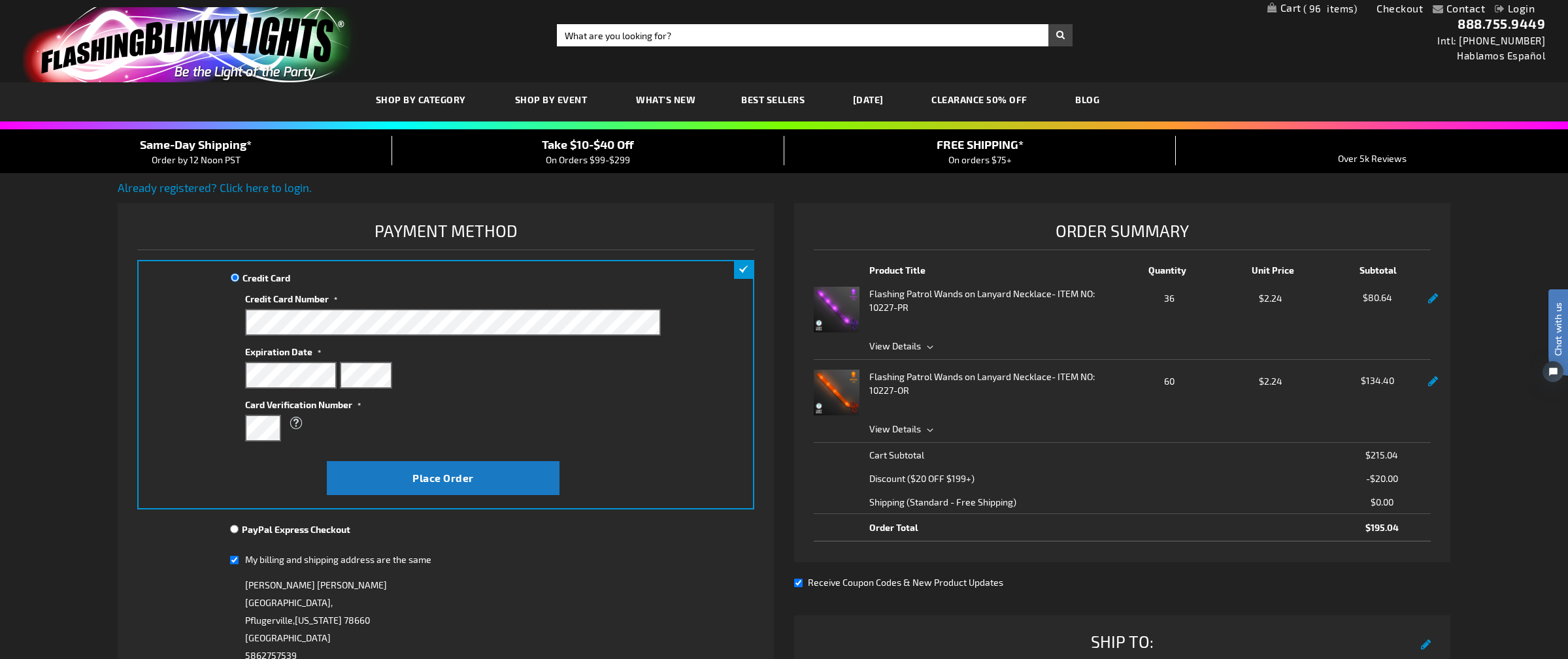
click at [1264, 589] on div "Receive Coupon Codes & New Product Updates" at bounding box center [1122, 583] width 657 height 14
click at [925, 344] on span "View Details" at bounding box center [1150, 346] width 562 height 14
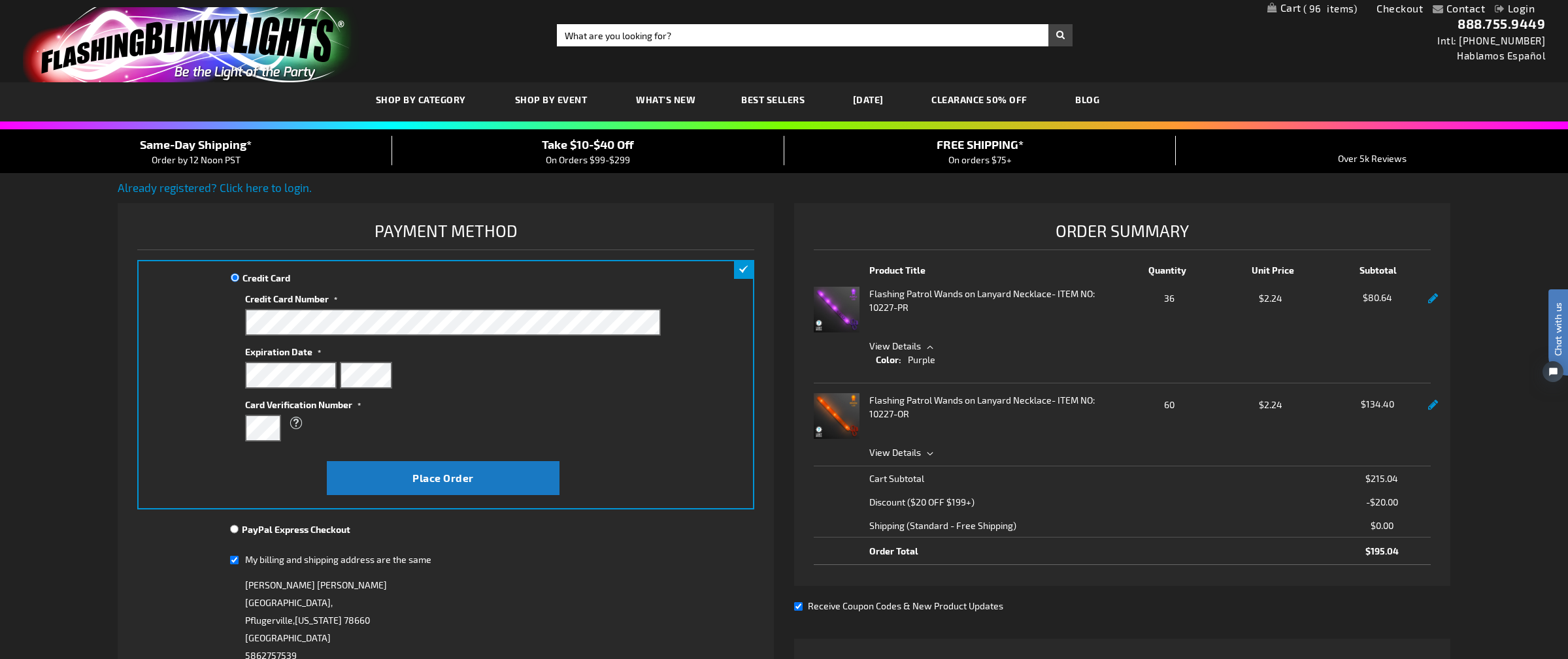
click at [931, 451] on span "View Details" at bounding box center [1150, 453] width 562 height 14
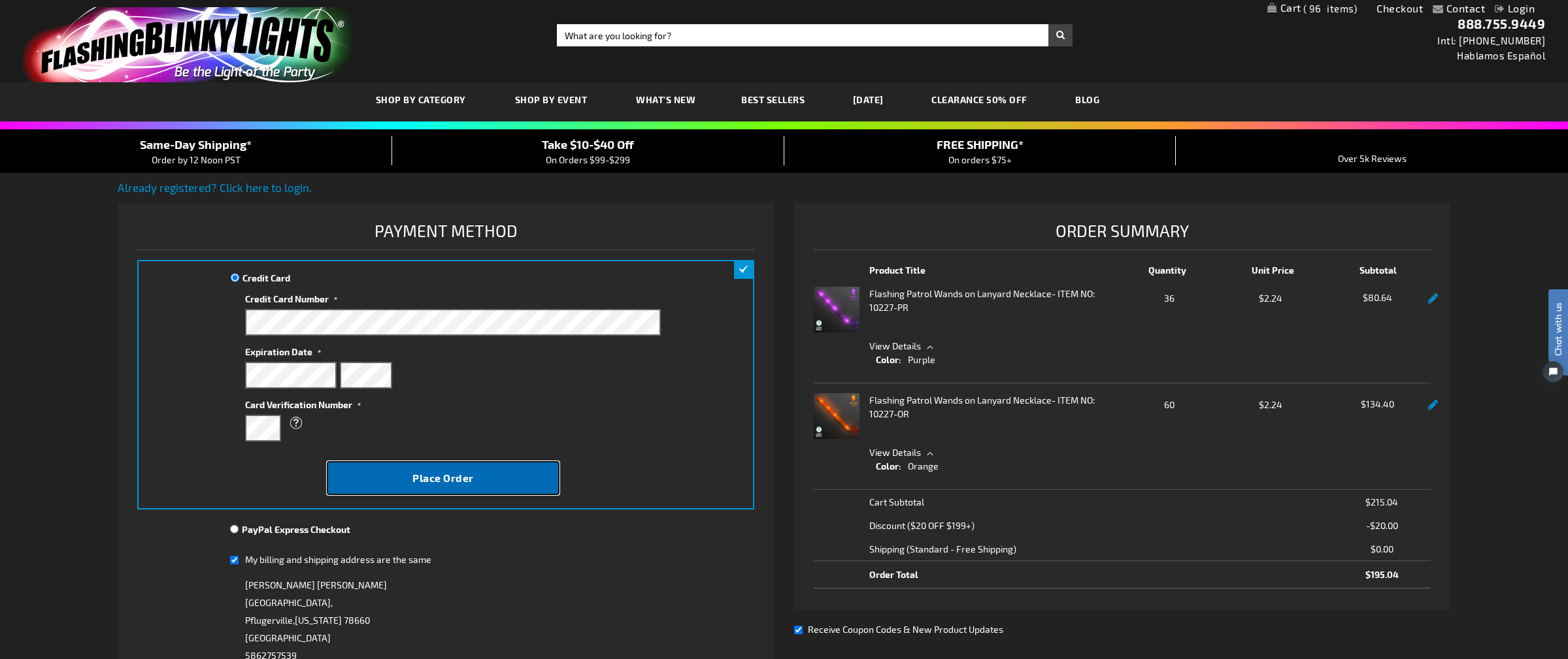
drag, startPoint x: 490, startPoint y: 467, endPoint x: 698, endPoint y: 611, distance: 253.0
click at [698, 611] on fieldset "Payment Information Payment Method Credit Card Credit Card Information" at bounding box center [446, 495] width 618 height 556
drag, startPoint x: 416, startPoint y: 472, endPoint x: 561, endPoint y: 526, distance: 154.7
click at [561, 251] on div "Payment Method Credit Card Credit Card Information" at bounding box center [446, 234] width 618 height 33
click at [434, 473] on span "Place Order" at bounding box center [443, 478] width 61 height 12
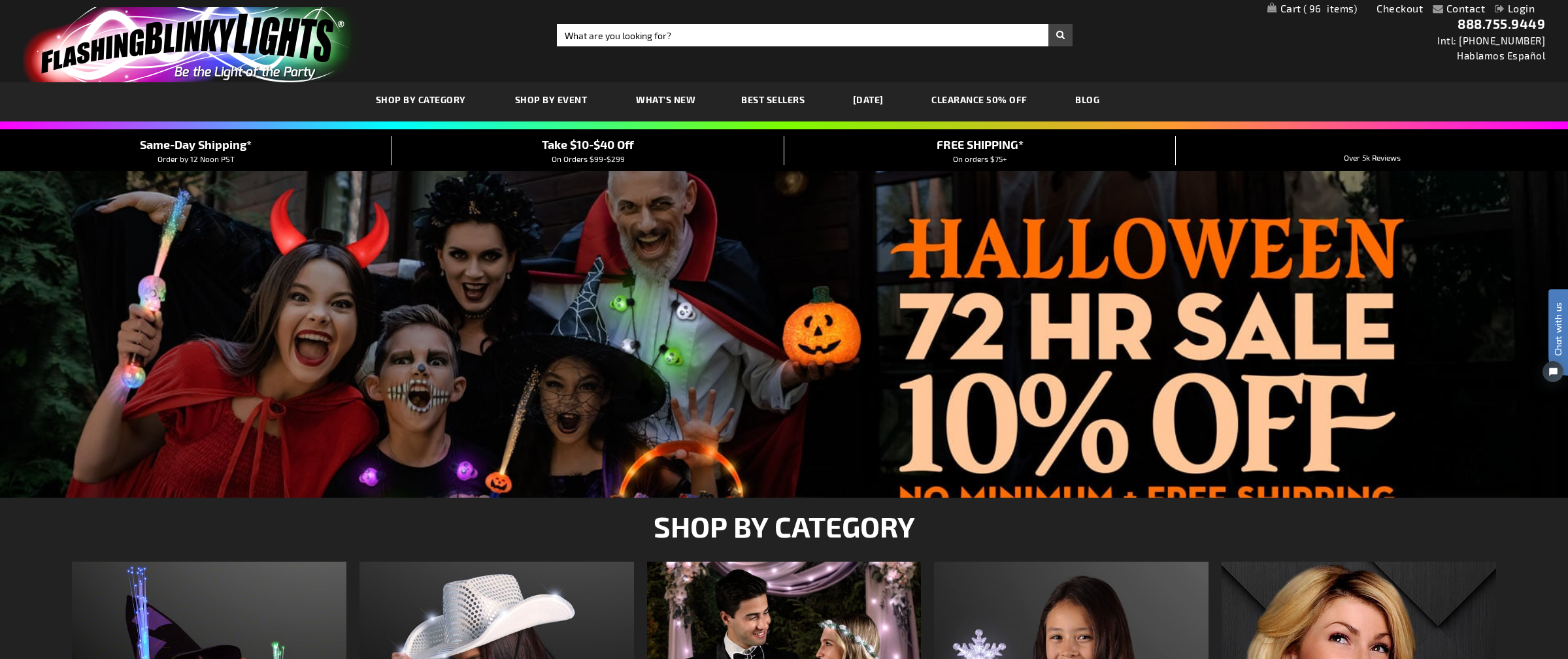
click at [1033, 267] on div at bounding box center [784, 334] width 1568 height 326
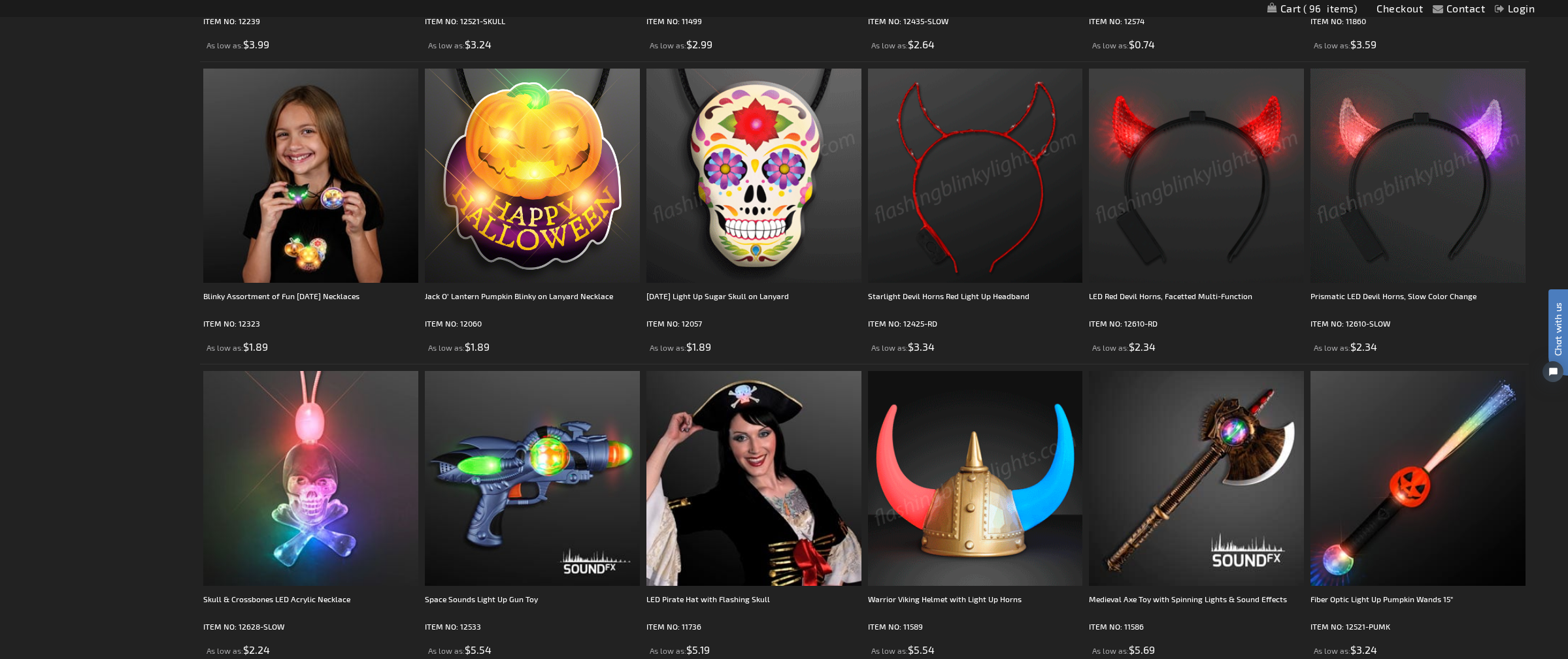
scroll to position [2961, 0]
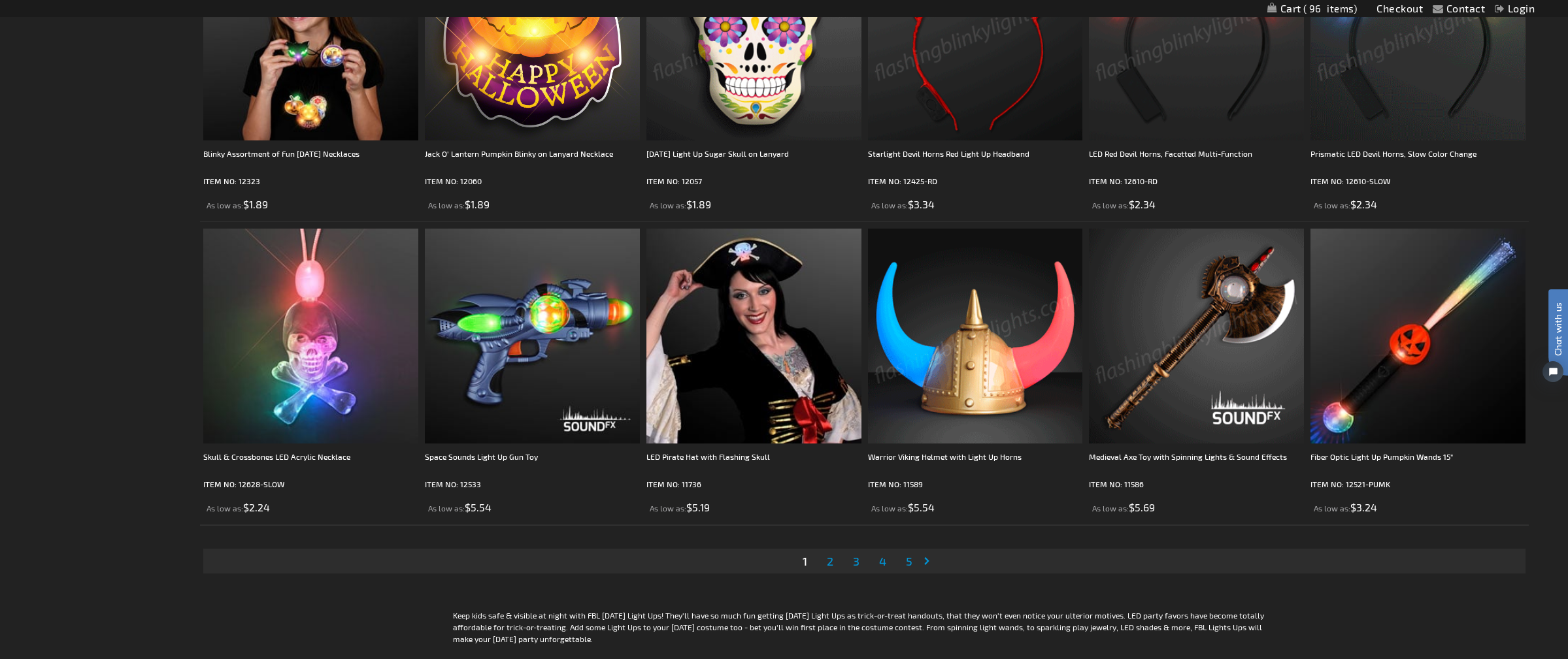
click at [832, 560] on span "2" at bounding box center [830, 561] width 6 height 15
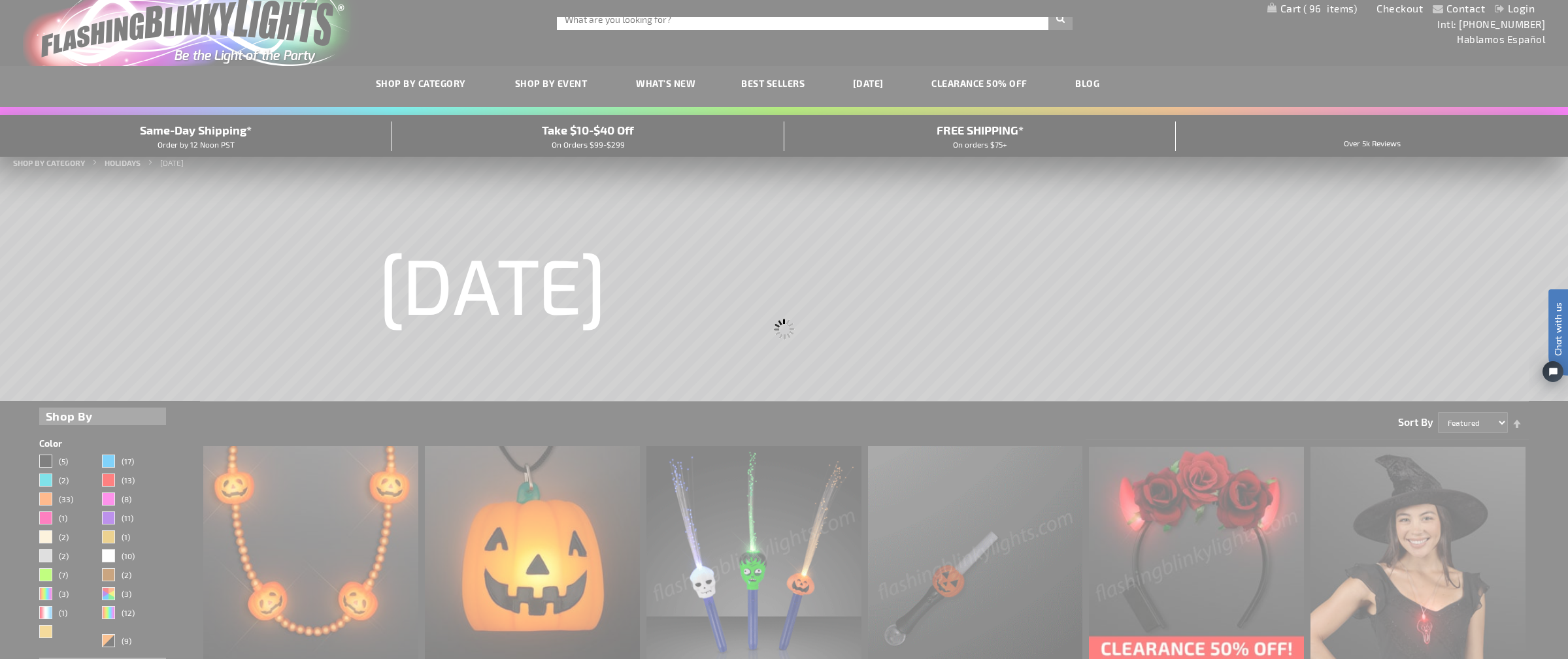
scroll to position [0, 0]
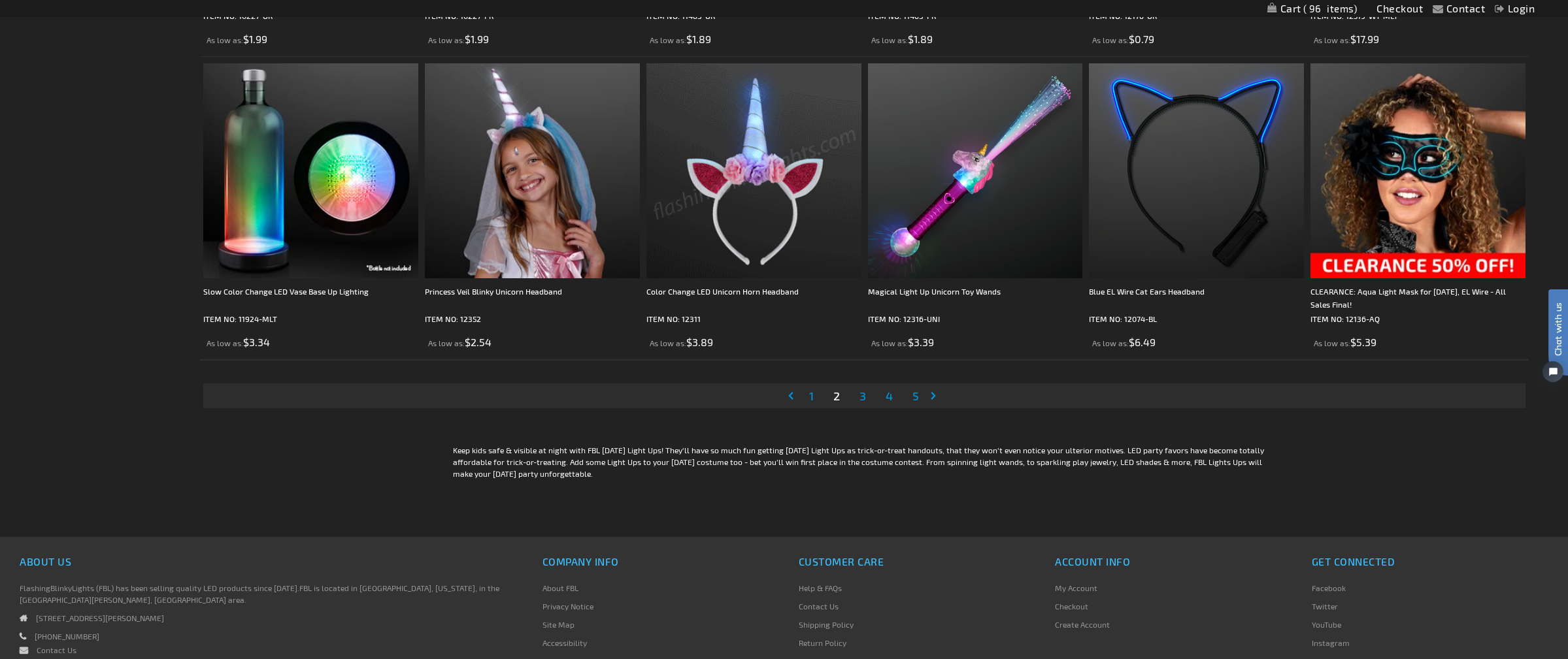
scroll to position [3135, 0]
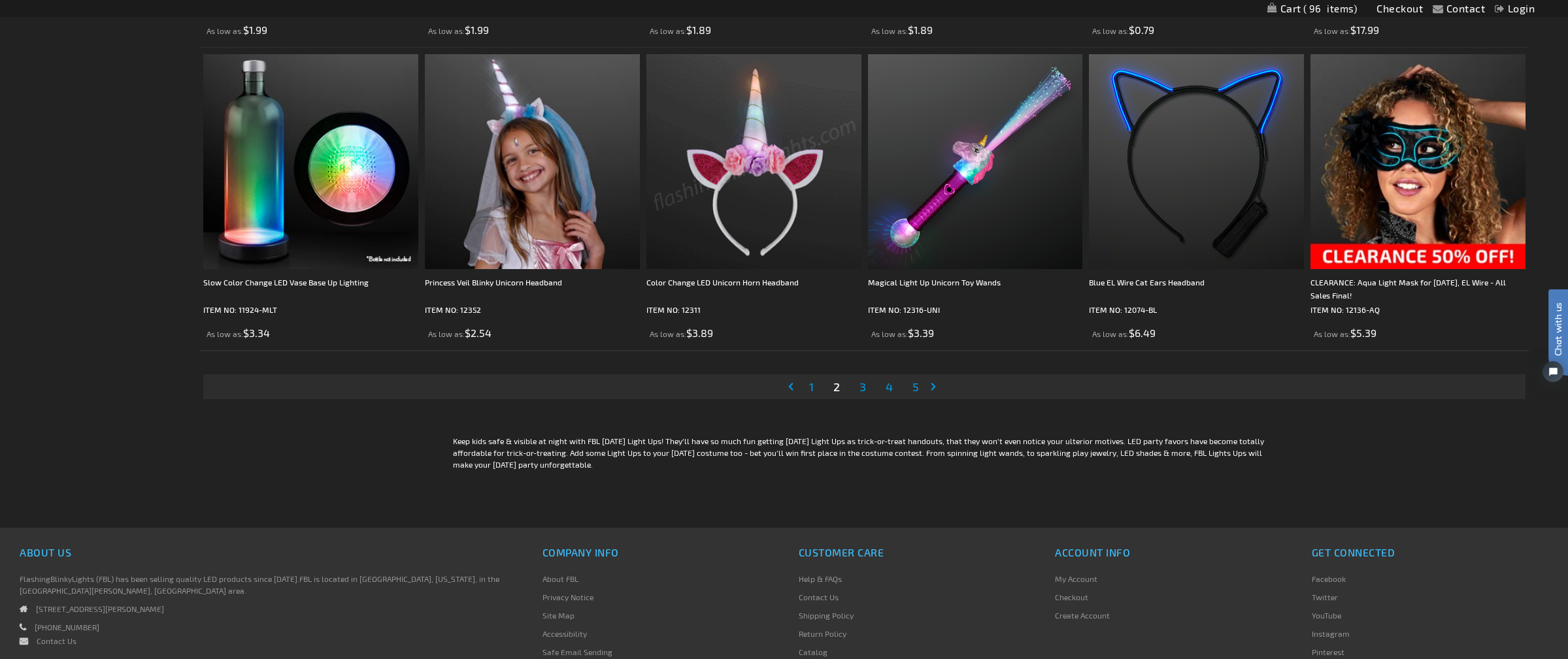
click at [866, 389] on link "Page 3" at bounding box center [862, 387] width 12 height 19
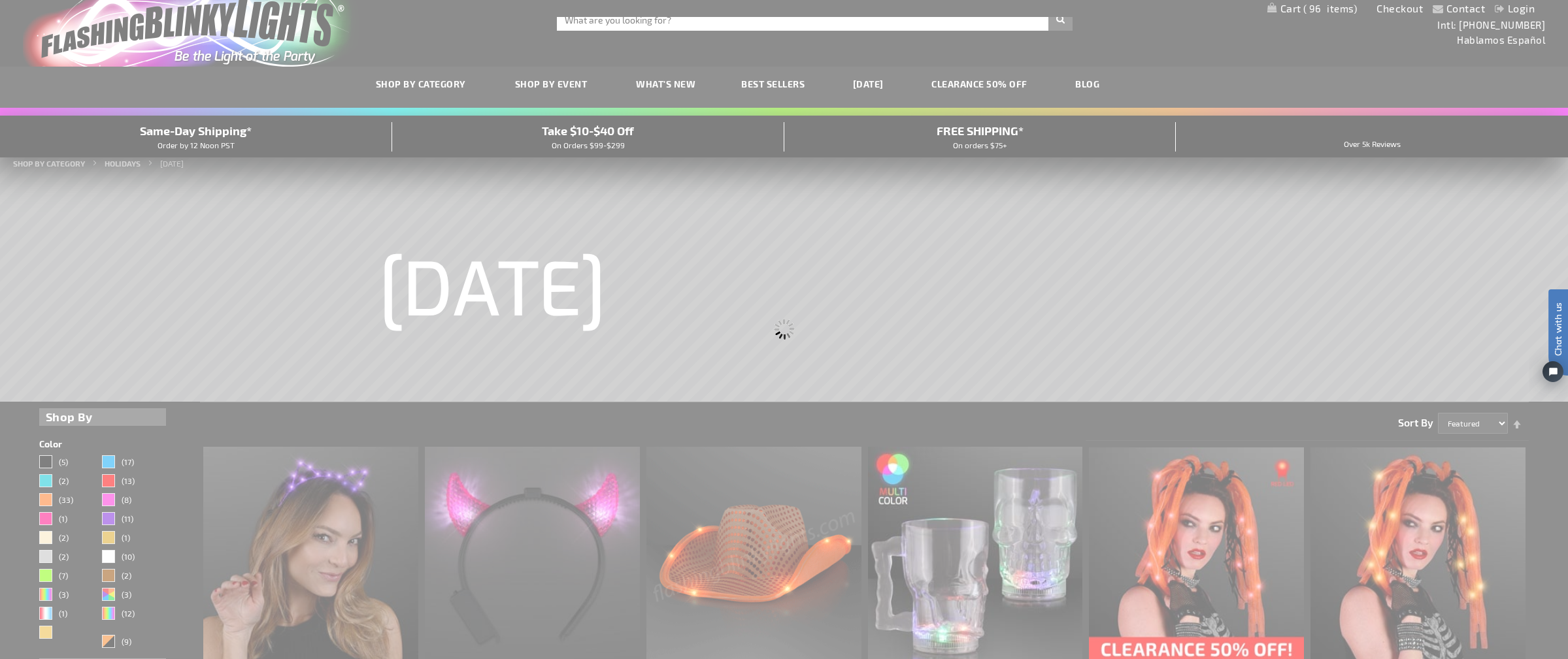
scroll to position [0, 0]
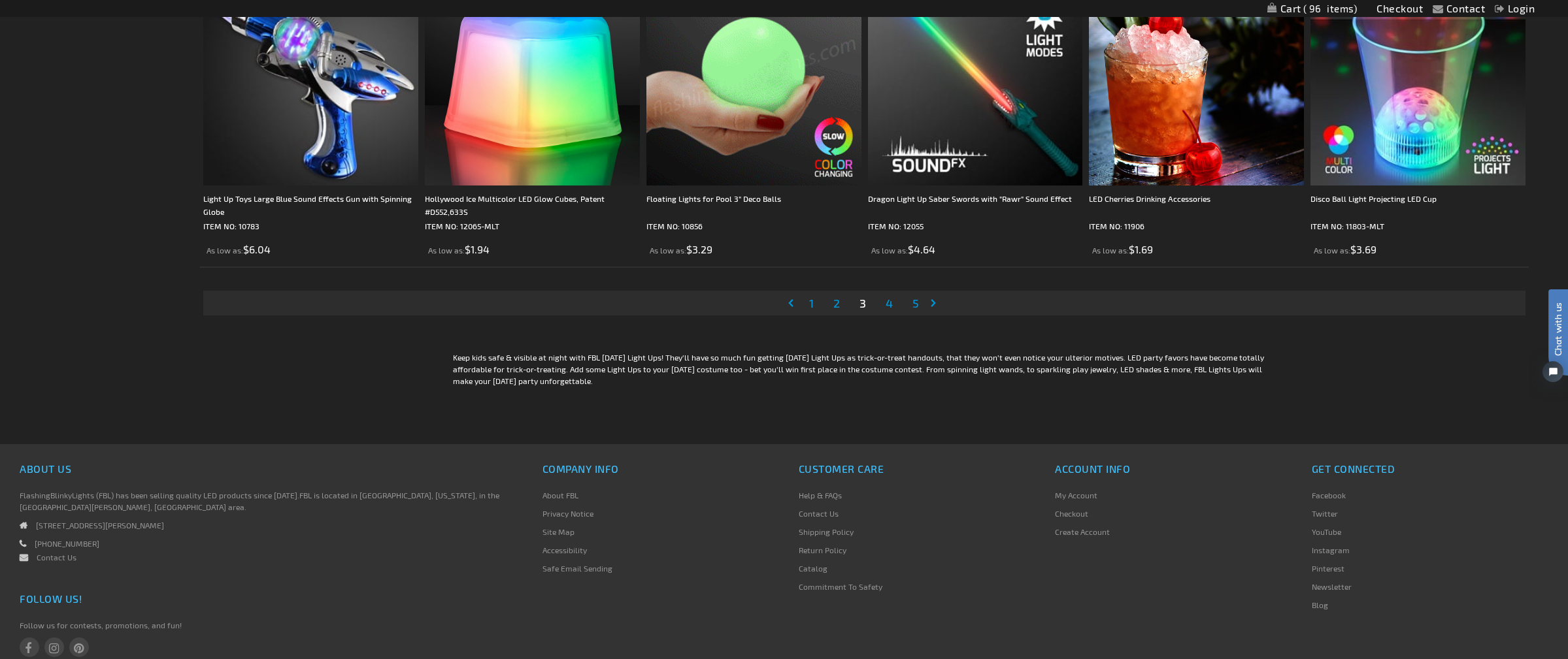
scroll to position [3123, 0]
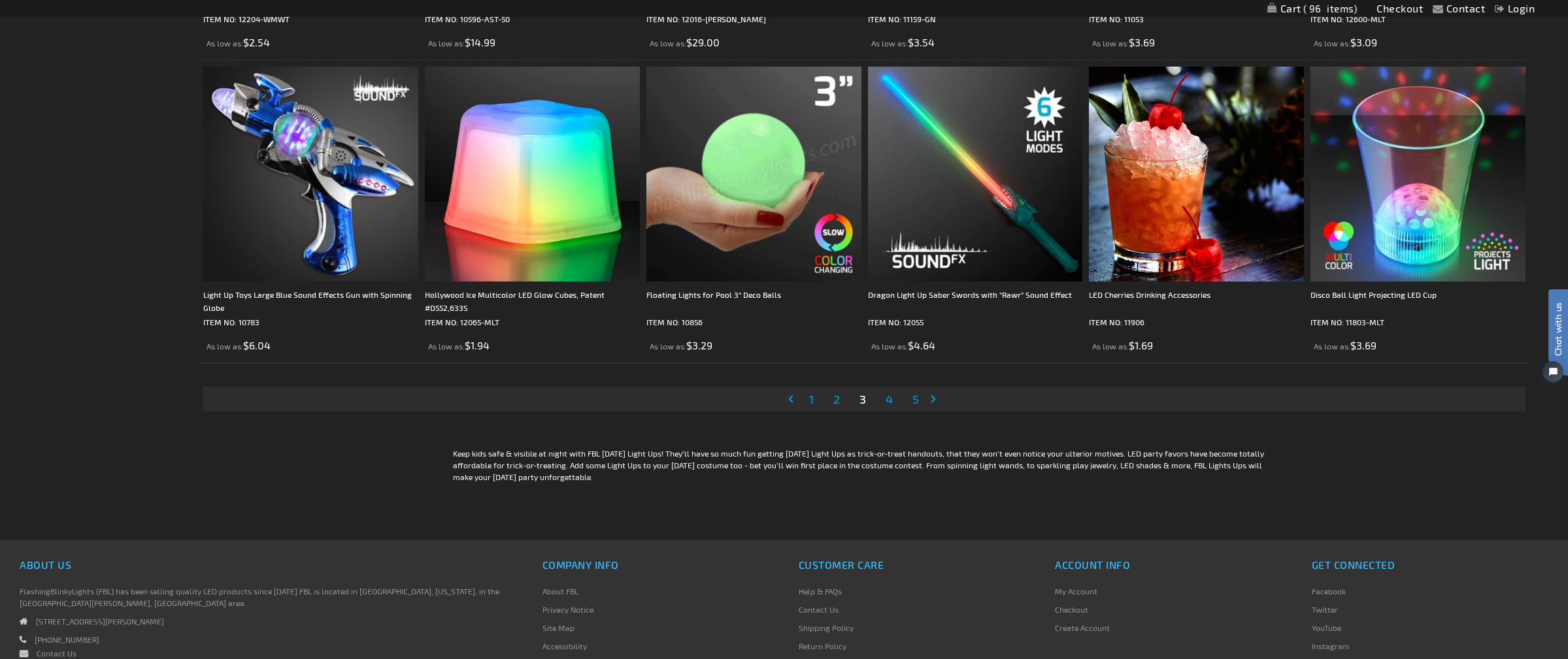
click at [884, 397] on link "Page 4" at bounding box center [889, 399] width 13 height 19
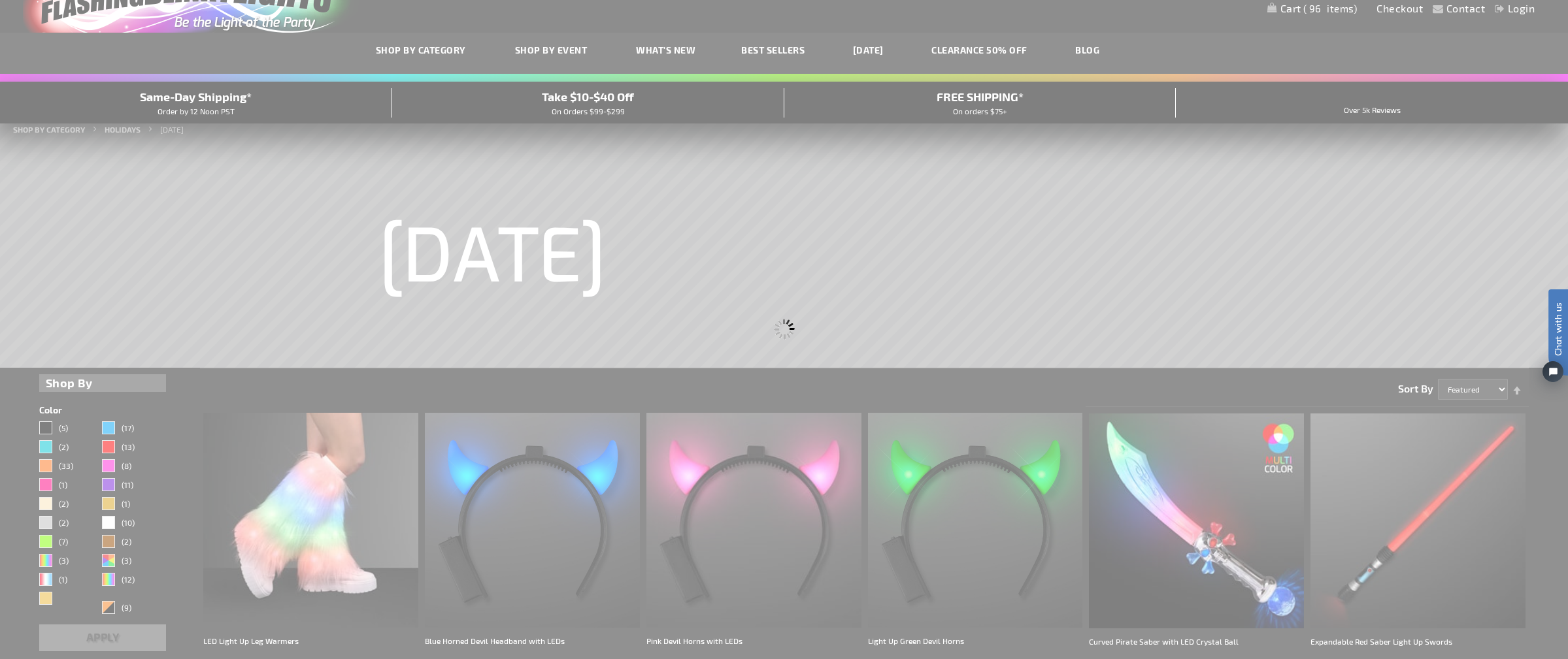
scroll to position [26, 0]
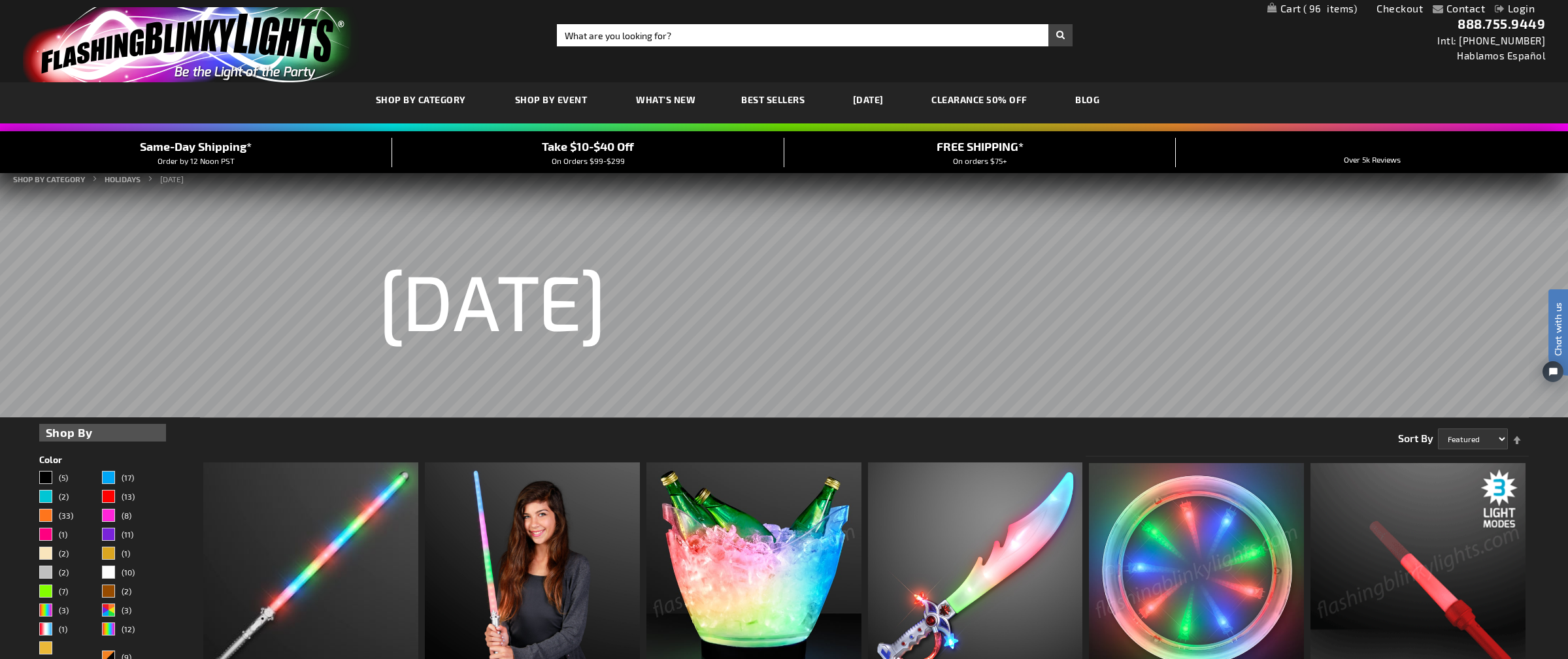
click at [606, 308] on h1 "Halloween" at bounding box center [493, 307] width 228 height 33
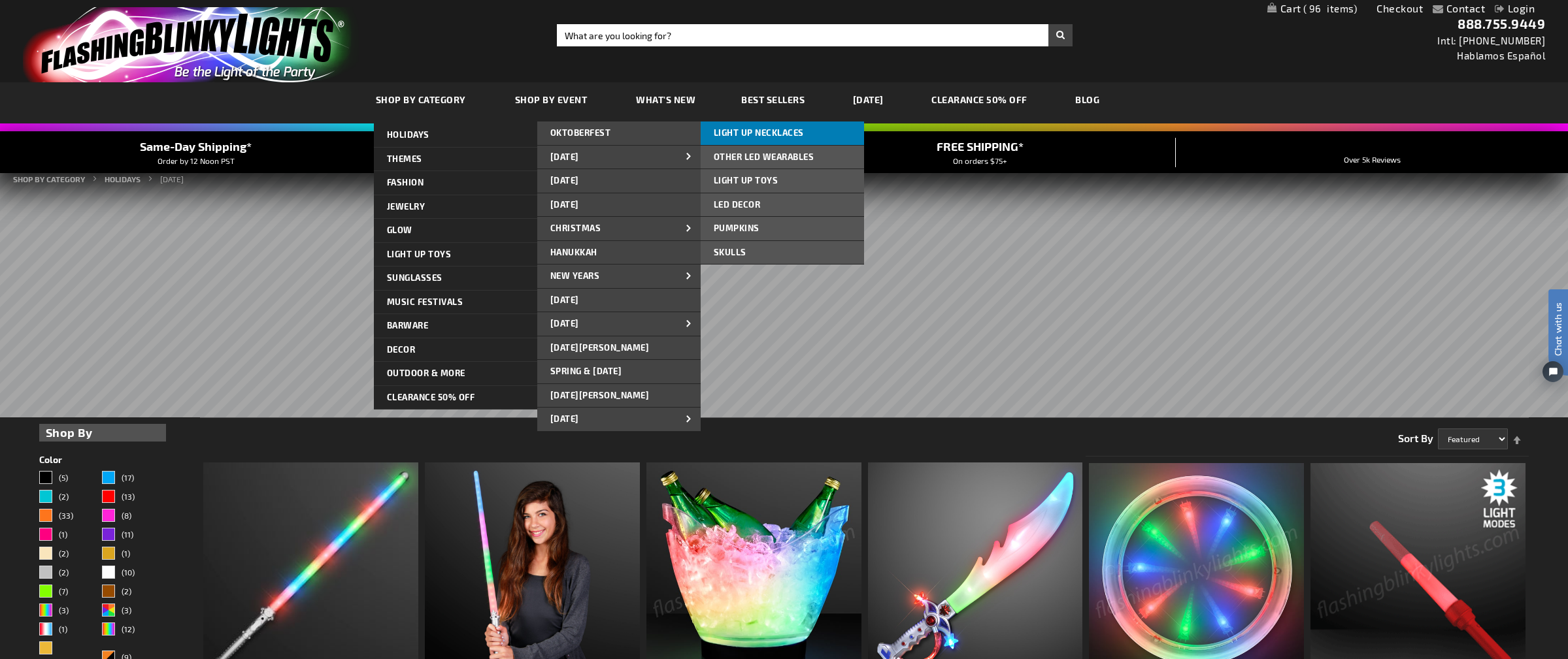
click at [739, 136] on span "LIGHT UP NECKLACES" at bounding box center [759, 132] width 90 height 10
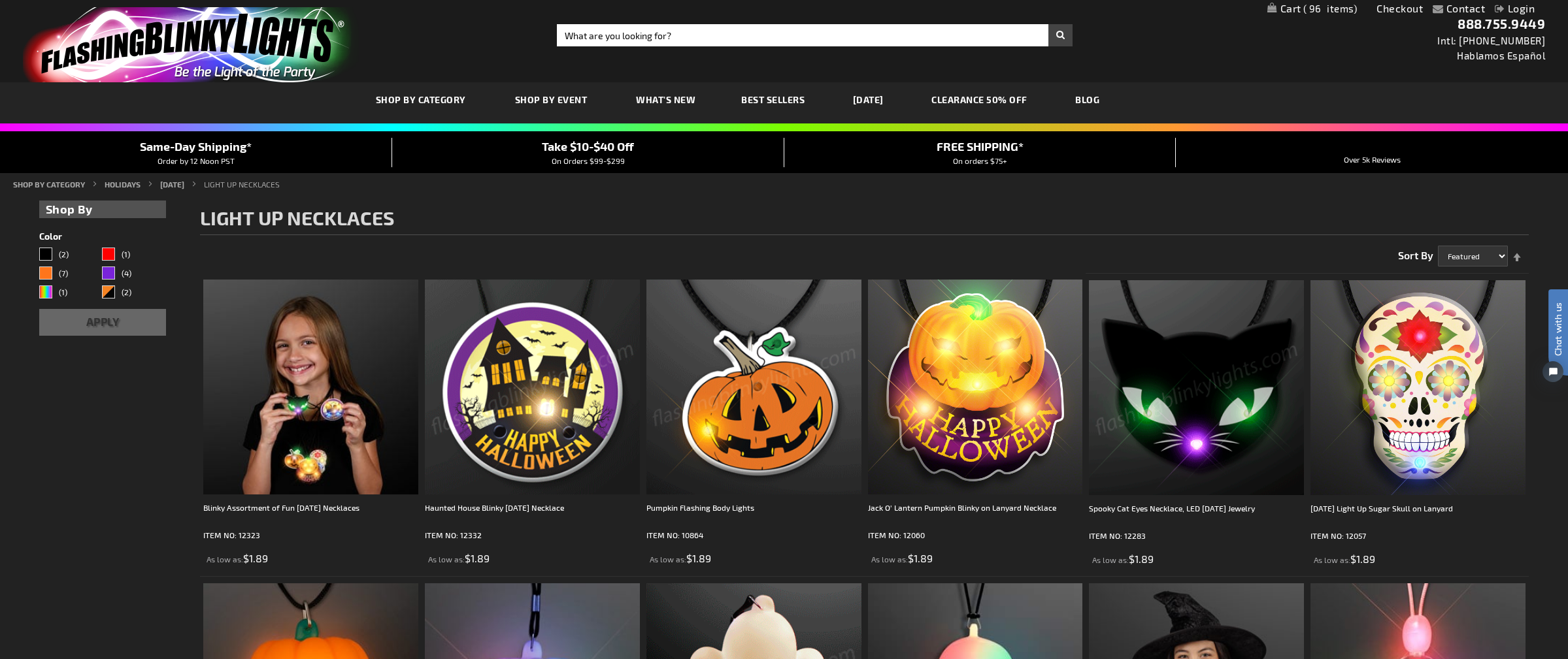
click at [1305, 5] on span "96" at bounding box center [1330, 8] width 54 height 12
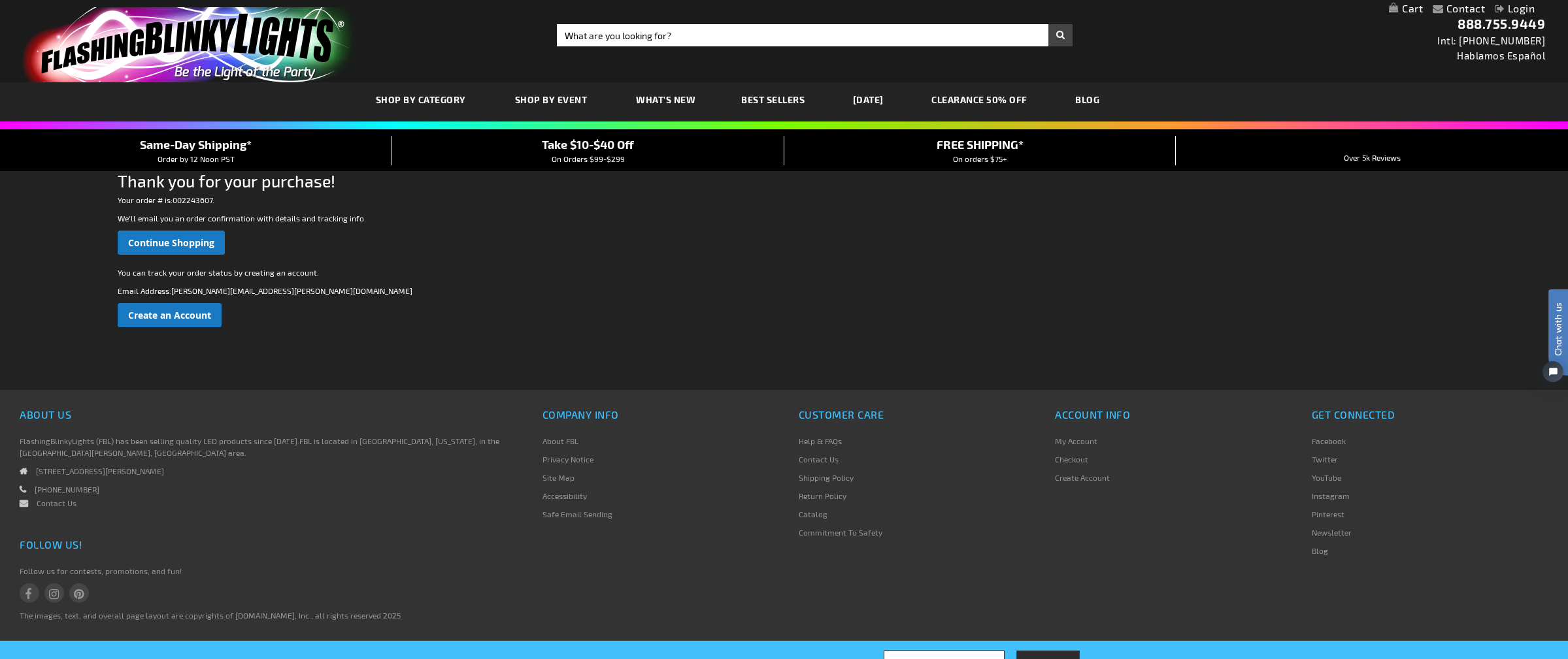
click at [643, 276] on p "You can track your order status by creating an account." at bounding box center [784, 272] width 1332 height 12
